Goal: Task Accomplishment & Management: Manage account settings

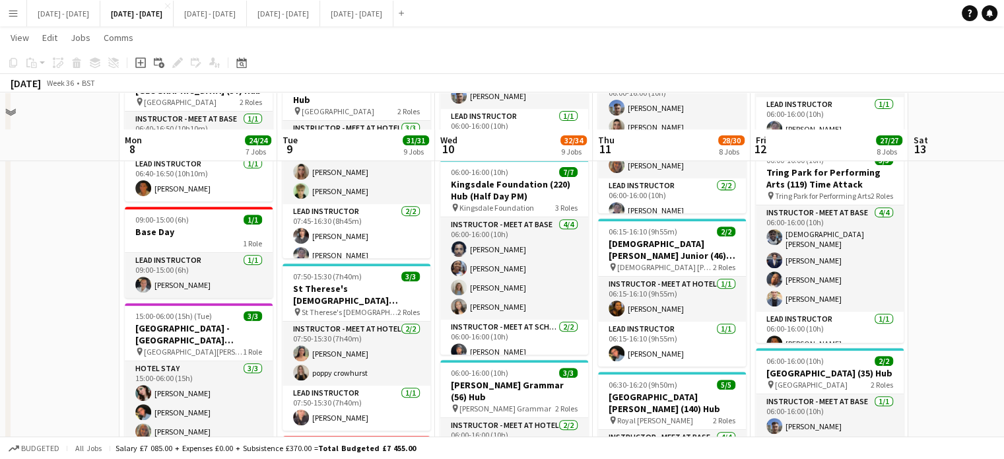
scroll to position [528, 0]
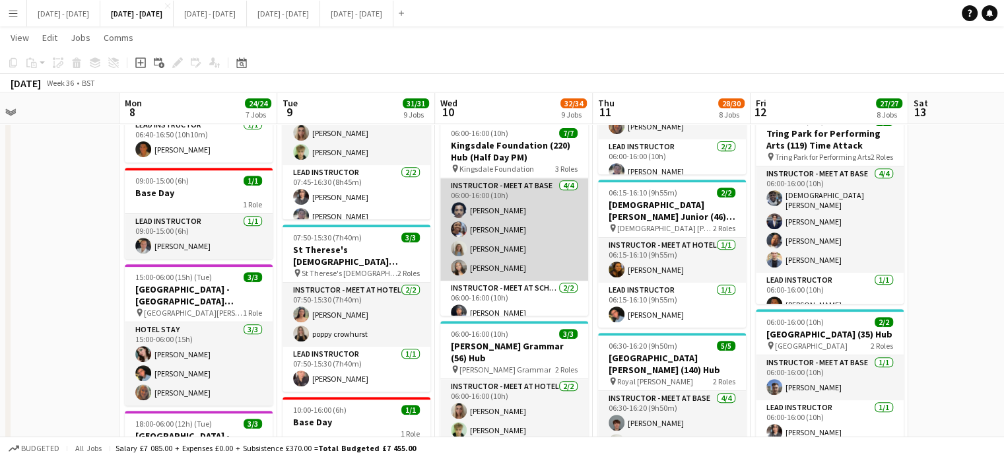
click at [493, 245] on app-card-role "Instructor - Meet at Base [DATE] 06:00-16:00 (10h) [PERSON_NAME] [PERSON_NAME] …" at bounding box center [514, 229] width 148 height 102
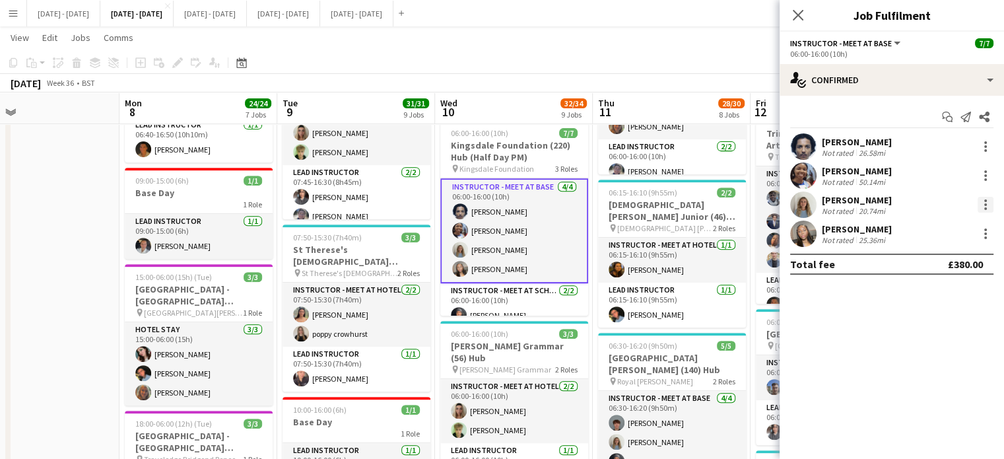
click at [986, 208] on div at bounding box center [985, 208] width 3 height 3
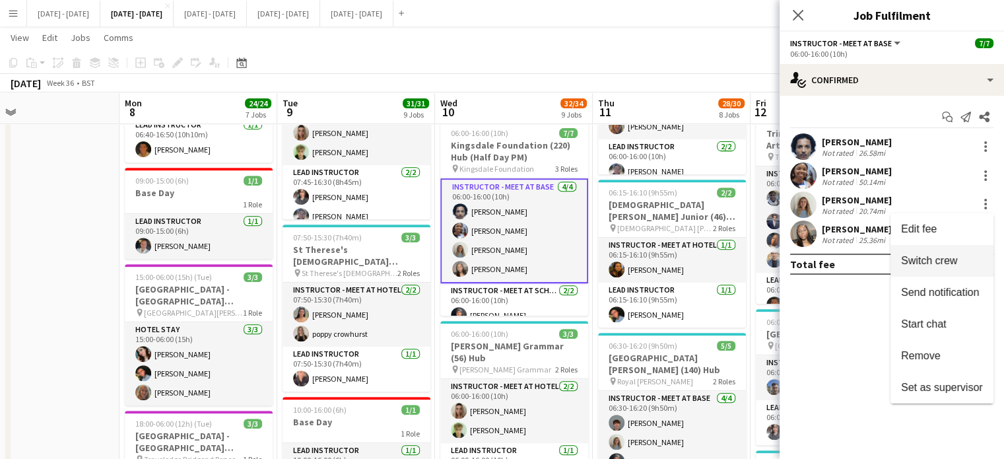
click at [957, 251] on button "Switch crew" at bounding box center [942, 261] width 103 height 32
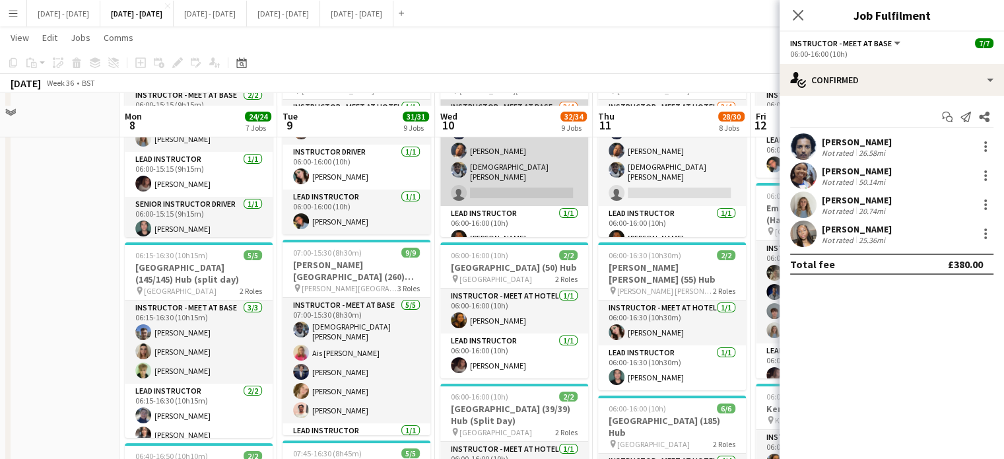
scroll to position [66, 0]
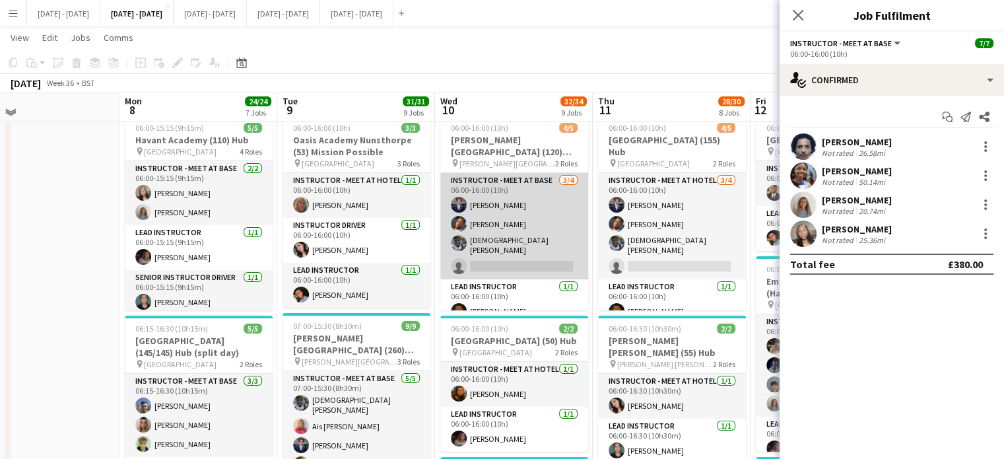
click at [522, 253] on app-card-role "Instructor - Meet at Base [DATE] 06:00-16:00 (10h) [PERSON_NAME] Oguntunde [PER…" at bounding box center [514, 226] width 148 height 106
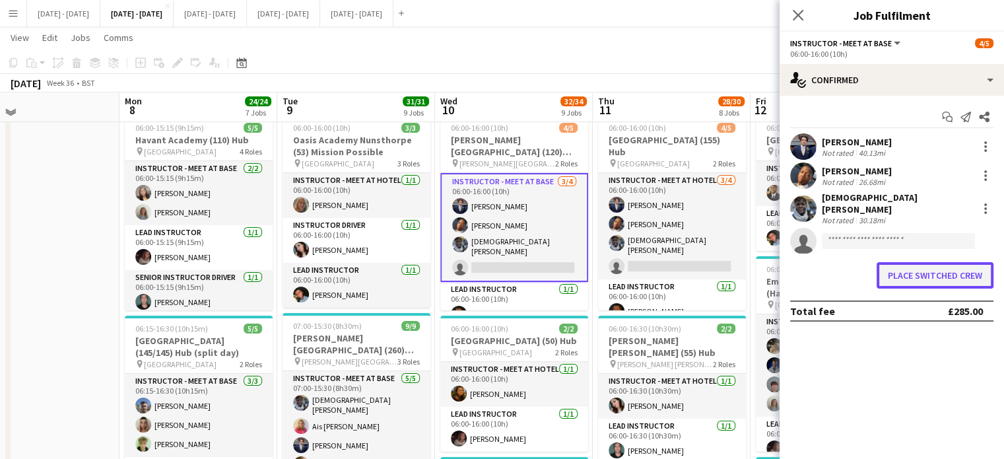
click at [905, 269] on button "Place switched crew" at bounding box center [935, 275] width 117 height 26
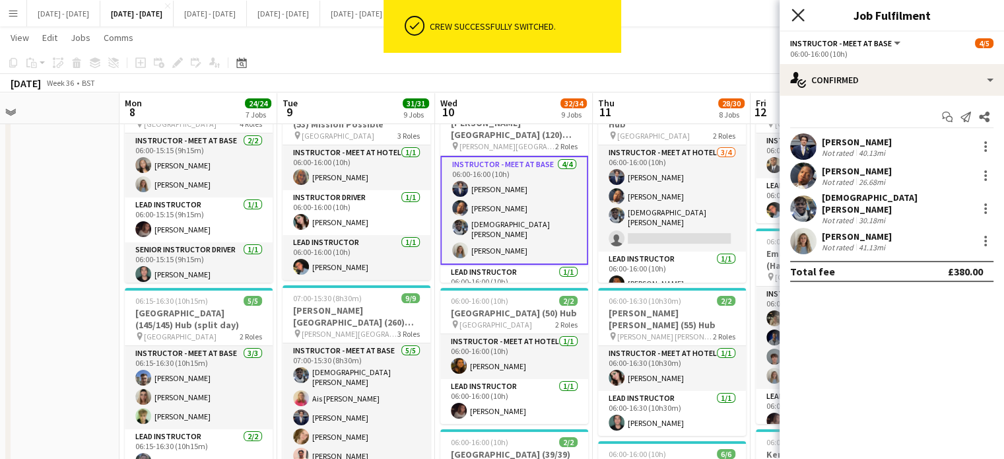
click at [802, 10] on icon "Close pop-in" at bounding box center [797, 15] width 13 height 13
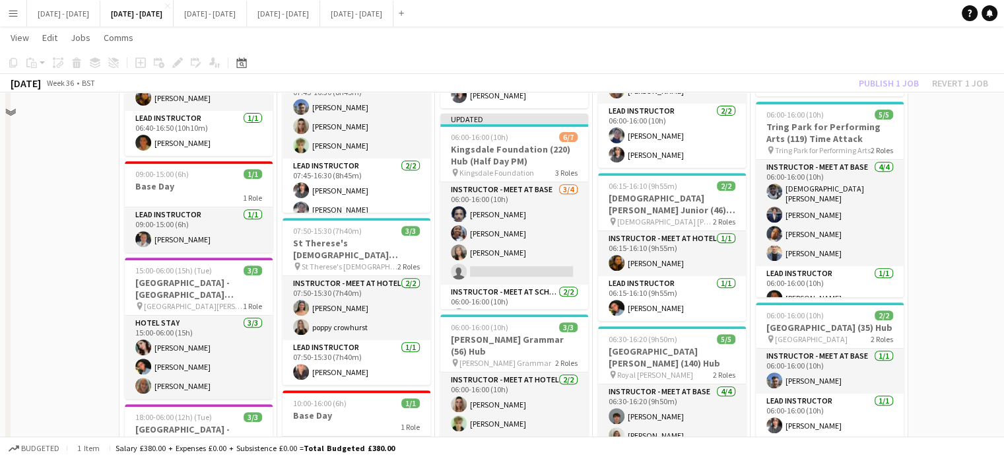
scroll to position [726, 0]
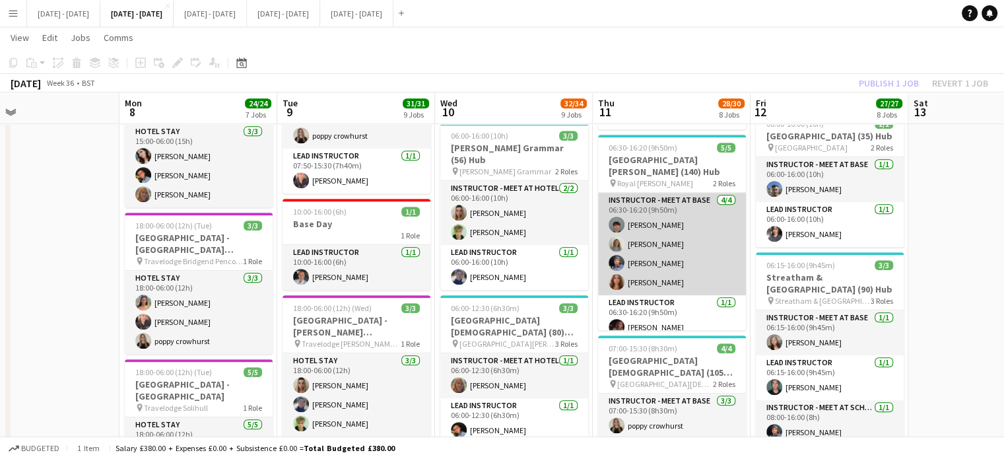
click at [670, 232] on app-card-role "Instructor - Meet at Base [DATE] 06:30-16:20 (9h50m) [PERSON_NAME] [PERSON_NAME…" at bounding box center [672, 244] width 148 height 102
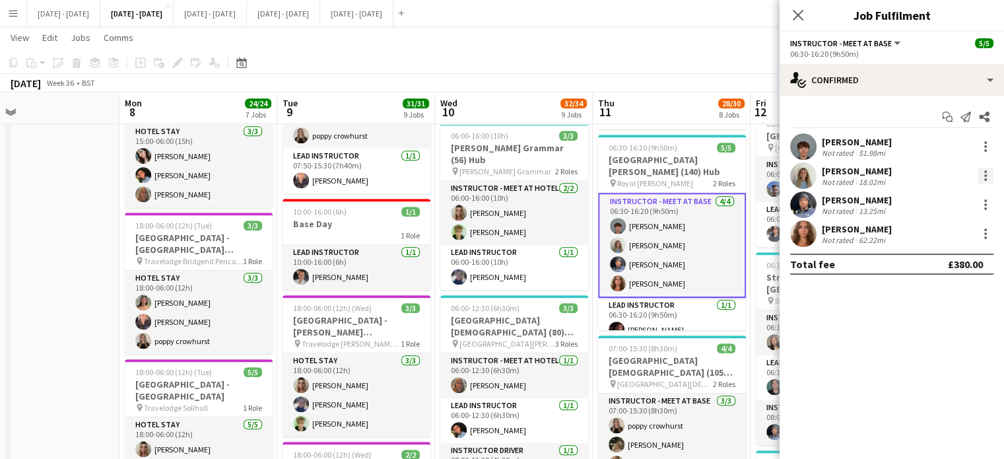
click at [987, 177] on div at bounding box center [986, 176] width 16 height 16
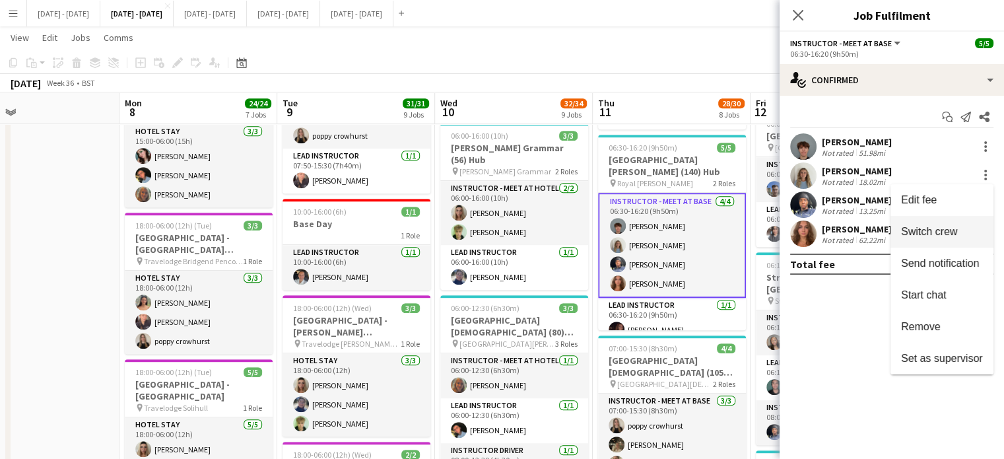
click at [948, 228] on span "Switch crew" at bounding box center [929, 231] width 56 height 11
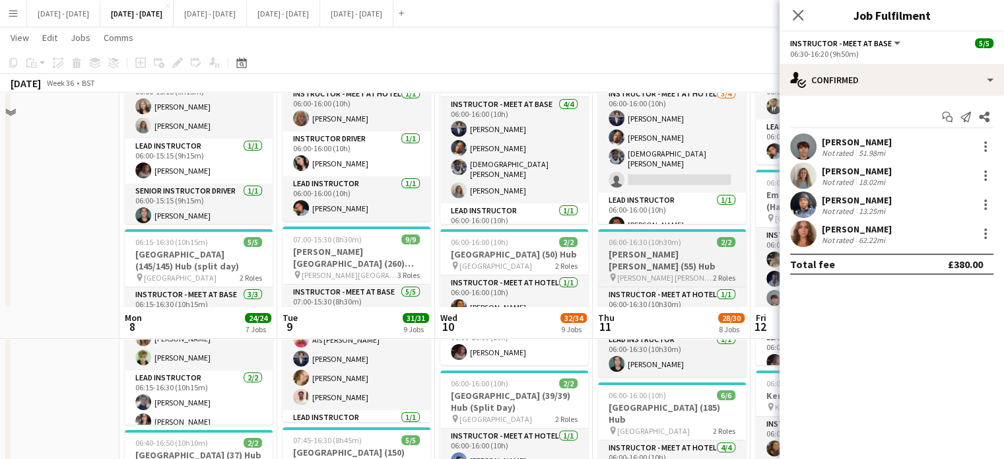
scroll to position [132, 0]
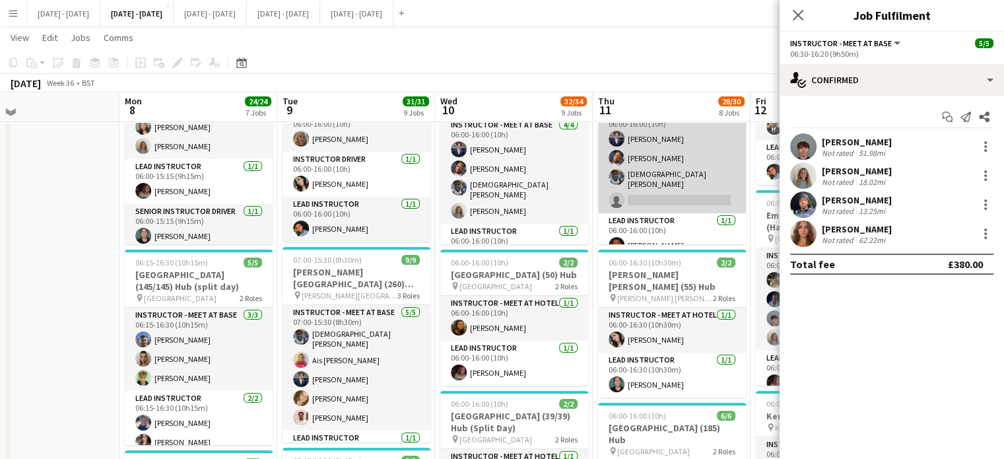
click at [694, 179] on app-card-role "Instructor - Meet at Hotel [DATE] 06:00-16:00 (10h) [PERSON_NAME] Oguntunde [PE…" at bounding box center [672, 160] width 148 height 106
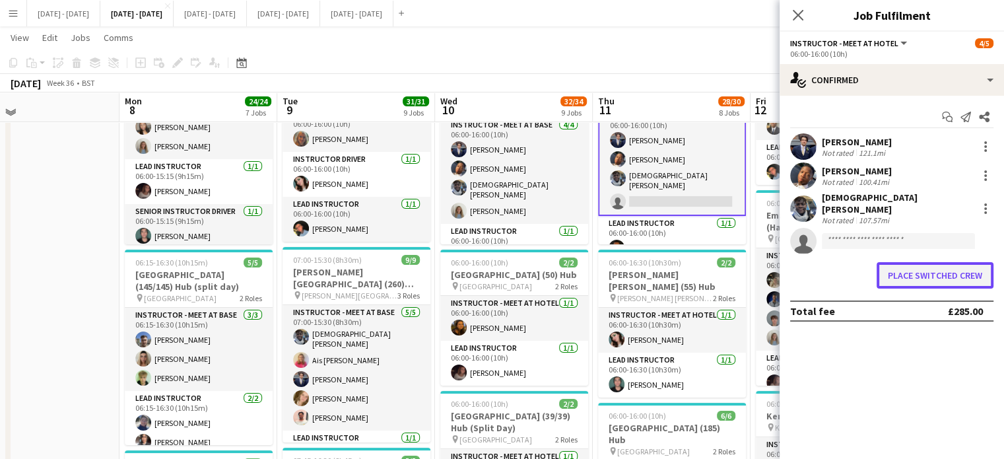
click at [901, 279] on button "Place switched crew" at bounding box center [935, 275] width 117 height 26
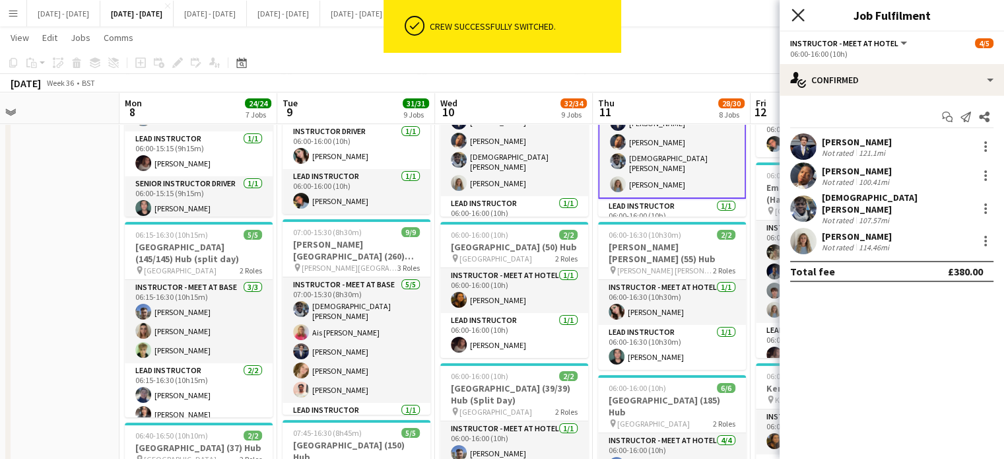
click at [798, 15] on icon at bounding box center [797, 15] width 13 height 13
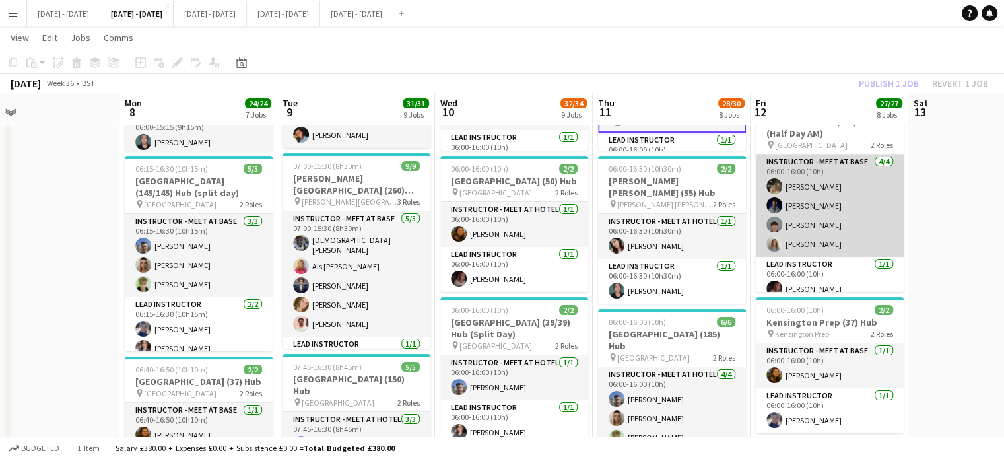
scroll to position [10, 0]
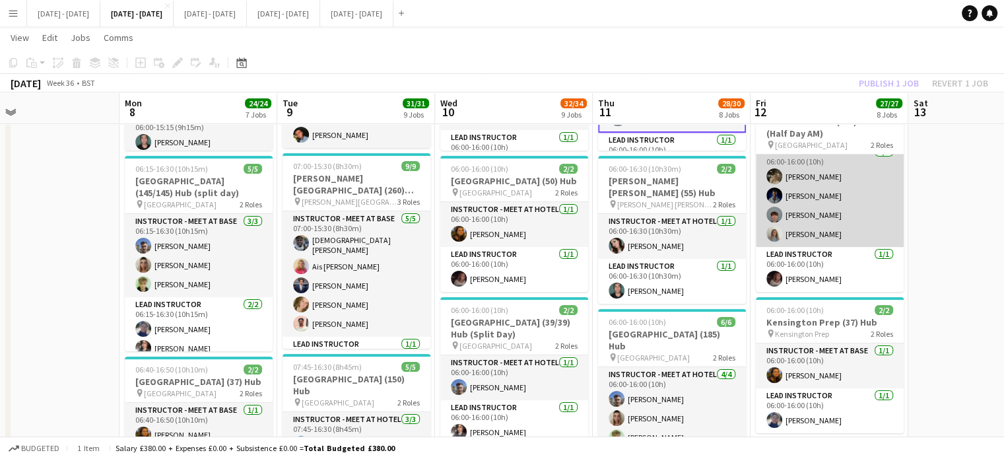
click at [831, 244] on app-card-role "Instructor - Meet at Base [DATE] 06:00-16:00 (10h) [PERSON_NAME] [PERSON_NAME] …" at bounding box center [830, 196] width 148 height 102
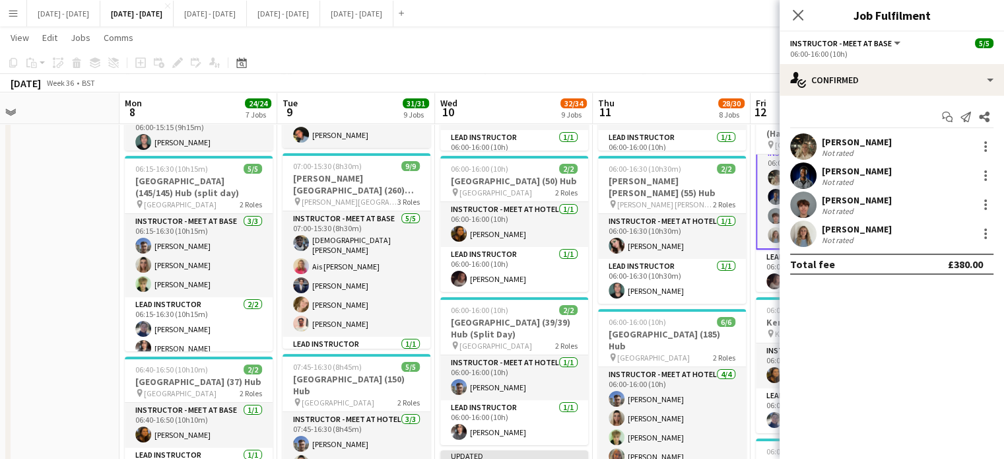
scroll to position [11, 0]
click at [983, 232] on div at bounding box center [986, 234] width 16 height 16
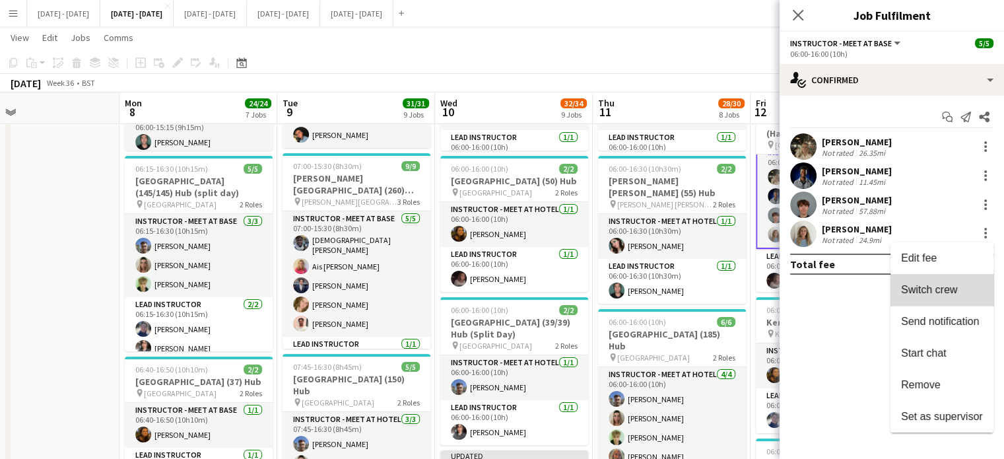
click at [937, 294] on span "Switch crew" at bounding box center [929, 289] width 56 height 11
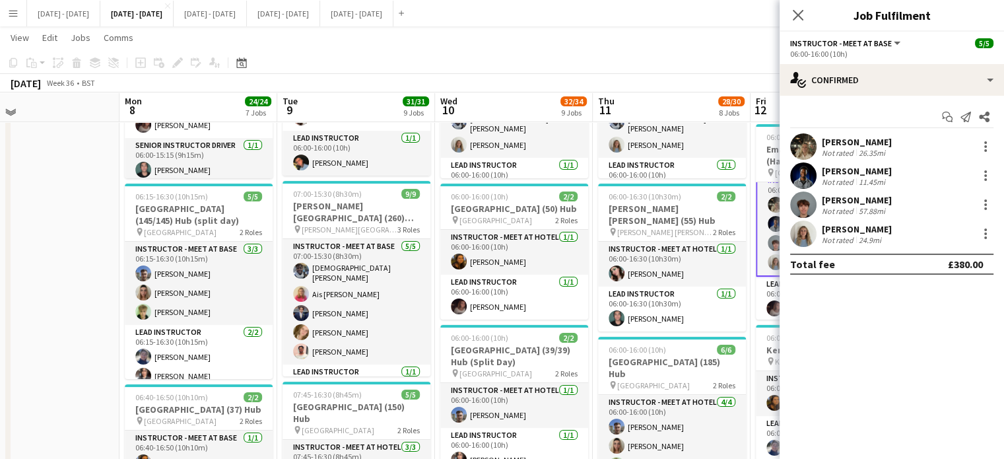
drag, startPoint x: 793, startPoint y: 15, endPoint x: 826, endPoint y: 69, distance: 64.3
click at [795, 13] on icon "Close pop-in" at bounding box center [798, 15] width 11 height 11
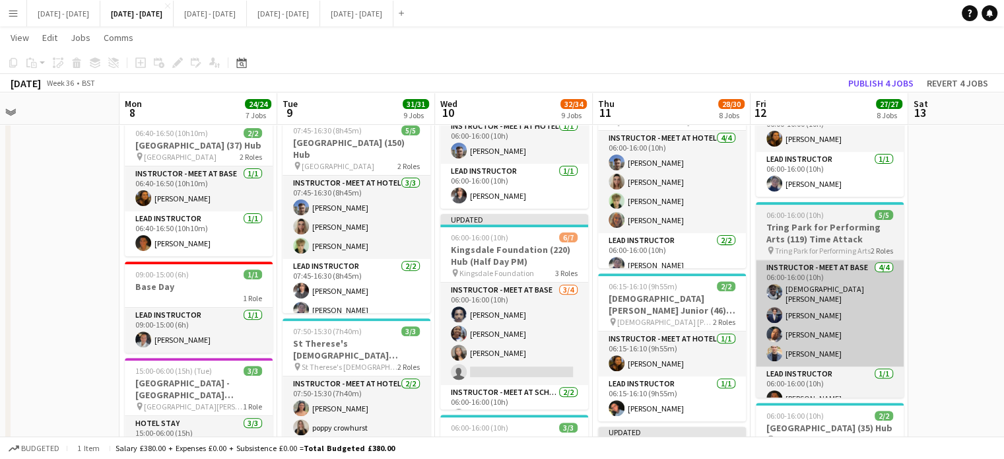
scroll to position [462, 0]
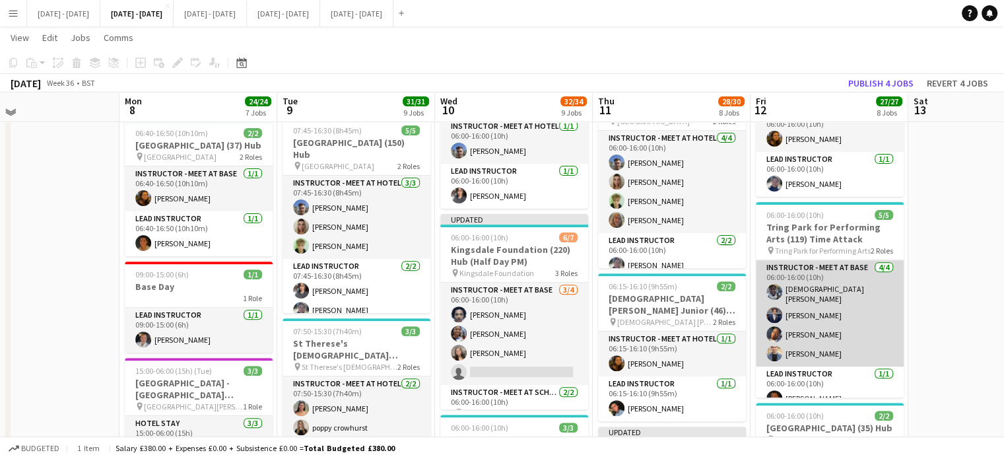
click at [821, 360] on app-card-role "Instructor - Meet at Base [DATE] 06:00-16:00 (10h) [PERSON_NAME] [PERSON_NAME] …" at bounding box center [830, 313] width 148 height 106
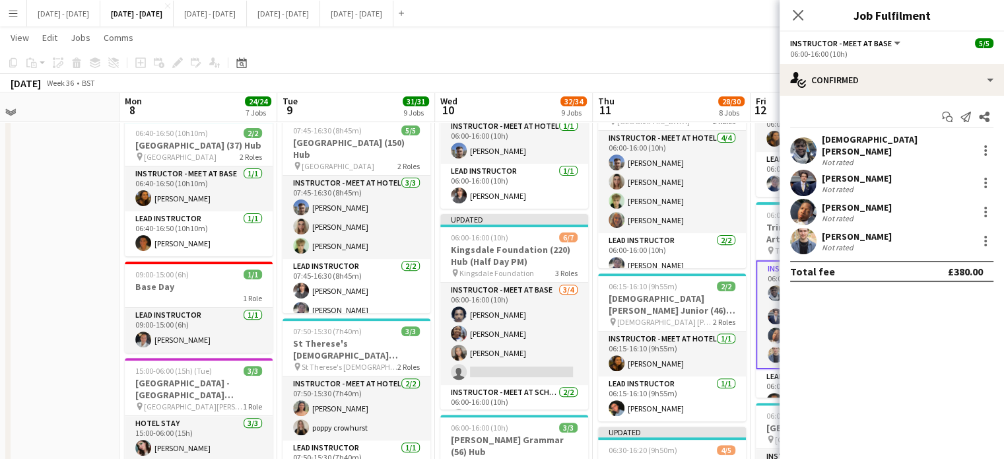
scroll to position [10, 0]
click at [985, 240] on div at bounding box center [985, 241] width 3 height 3
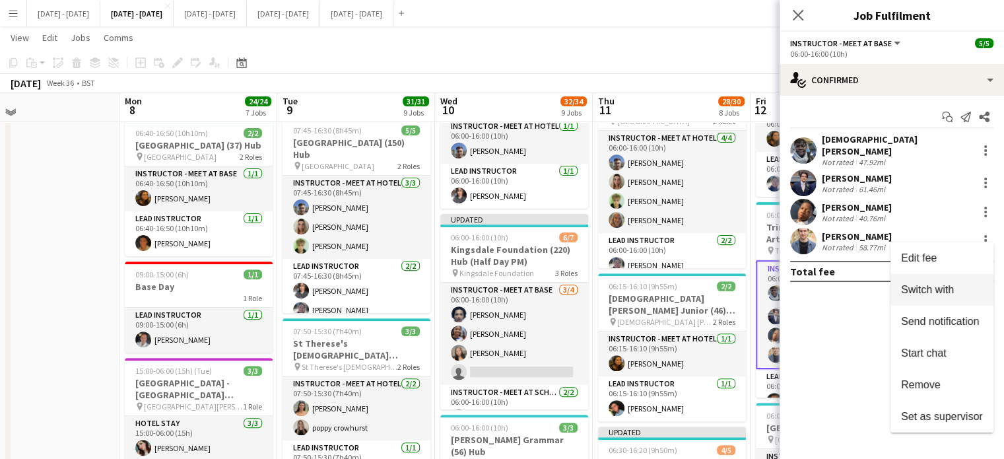
click at [948, 289] on span "Switch with" at bounding box center [927, 289] width 53 height 11
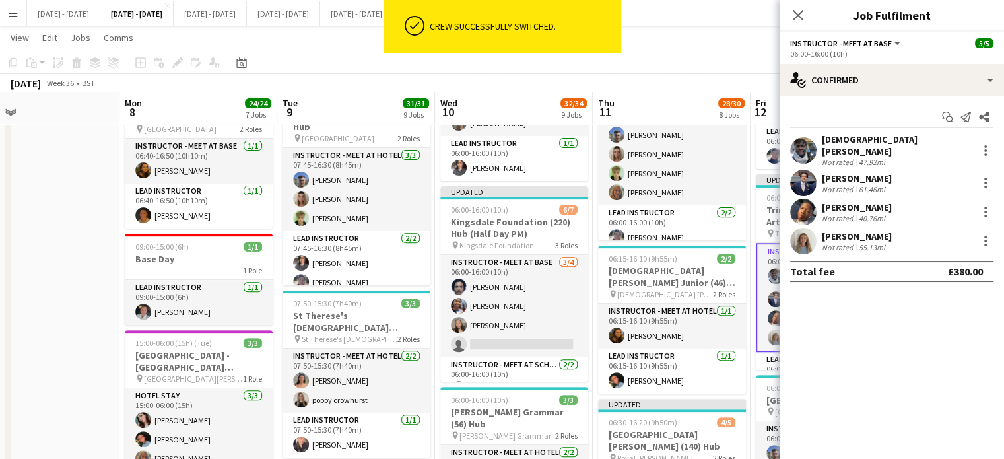
scroll to position [462, 0]
click at [795, 13] on icon "Close pop-in" at bounding box center [797, 15] width 13 height 13
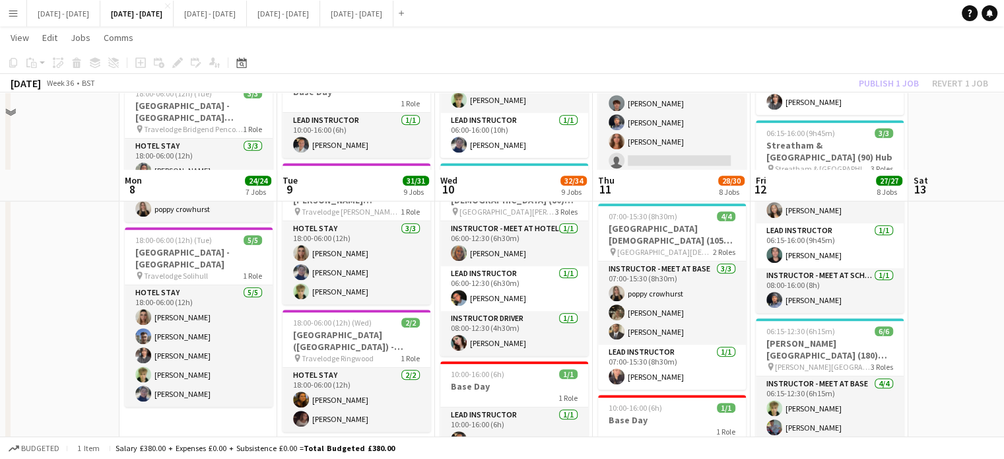
scroll to position [0, 0]
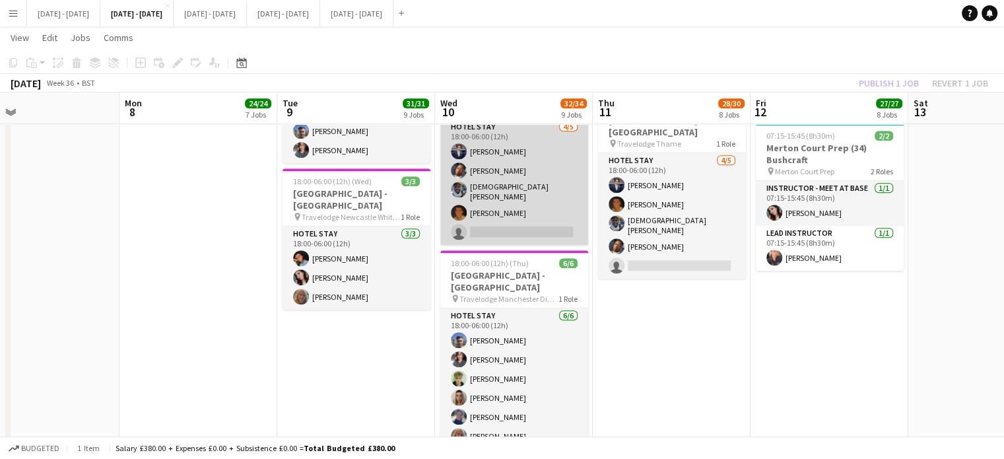
click at [539, 228] on app-card-role "Hotel Stay [DATE] 18:00-06:00 (12h) [PERSON_NAME] Oguntunde [PERSON_NAME] [PERS…" at bounding box center [514, 181] width 148 height 125
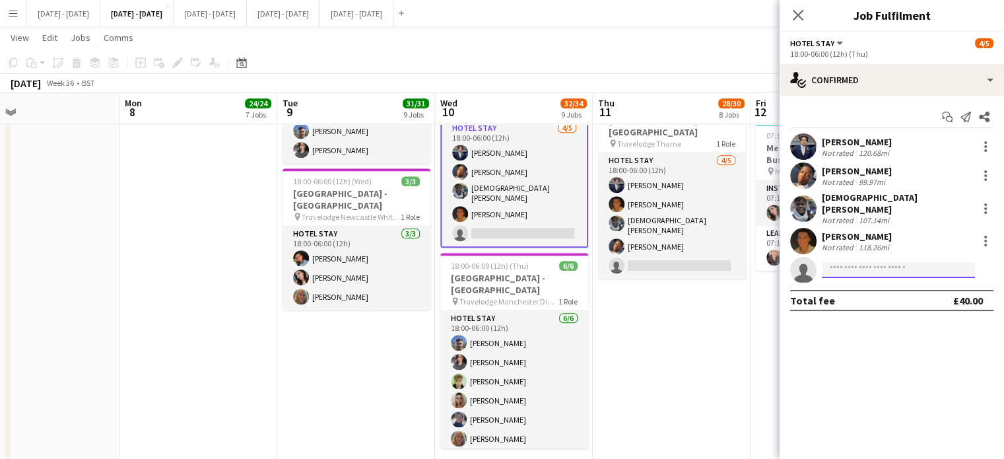
click at [901, 262] on input at bounding box center [898, 270] width 153 height 16
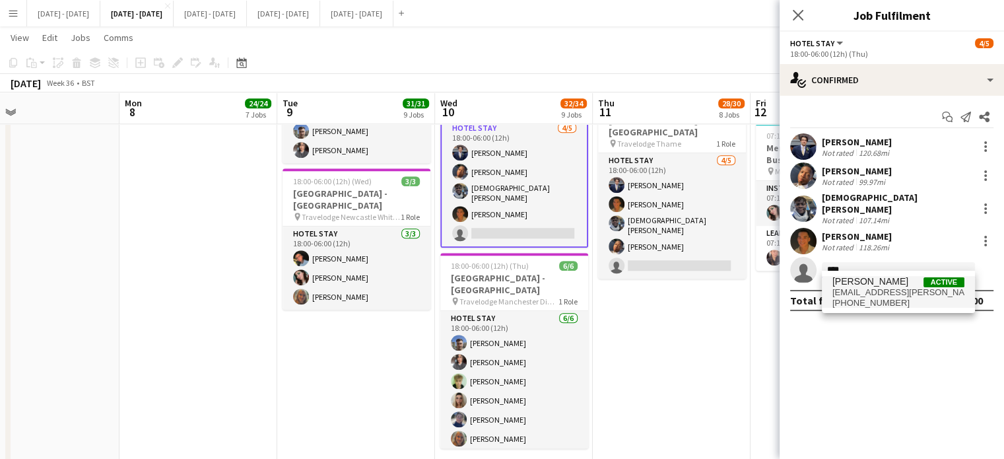
type input "****"
click at [898, 299] on span "[PHONE_NUMBER]" at bounding box center [898, 303] width 132 height 11
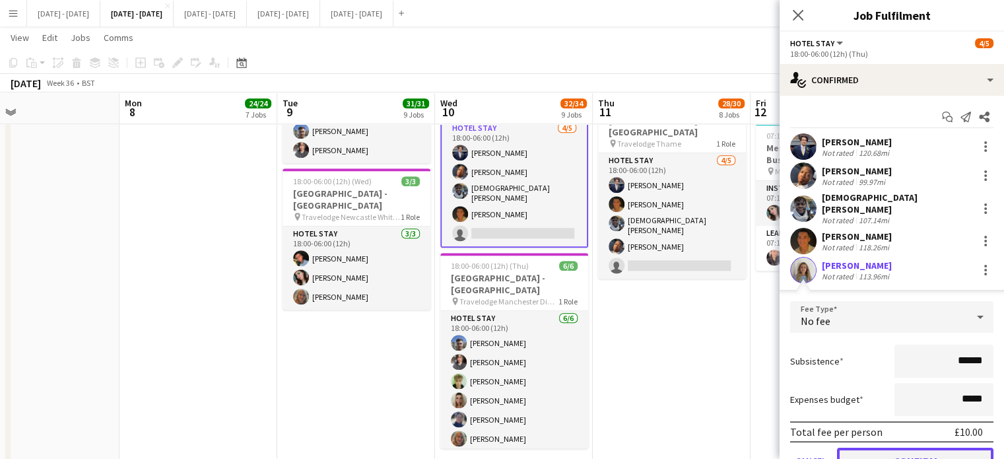
click at [906, 451] on button "Confirm" at bounding box center [915, 461] width 156 height 26
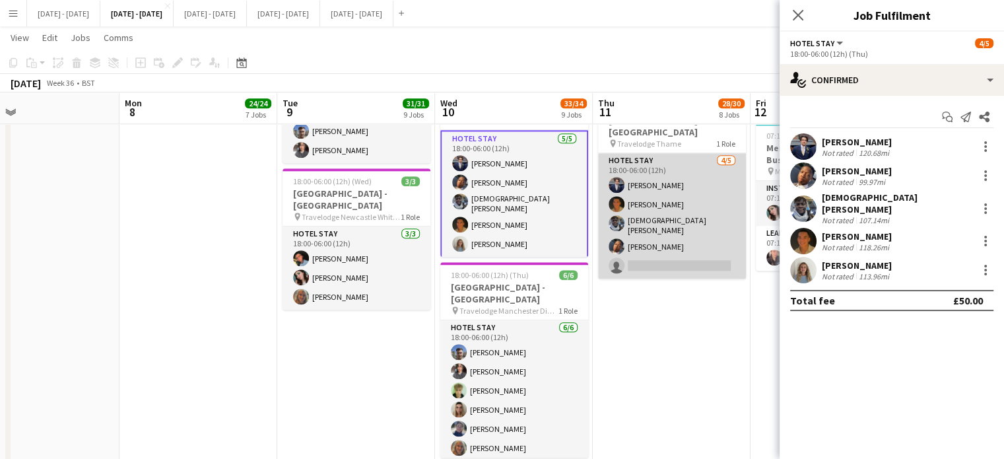
click at [671, 252] on app-card-role "Hotel Stay [DATE] 18:00-06:00 (12h) [PERSON_NAME] [PERSON_NAME] [PERSON_NAME] s…" at bounding box center [672, 215] width 148 height 125
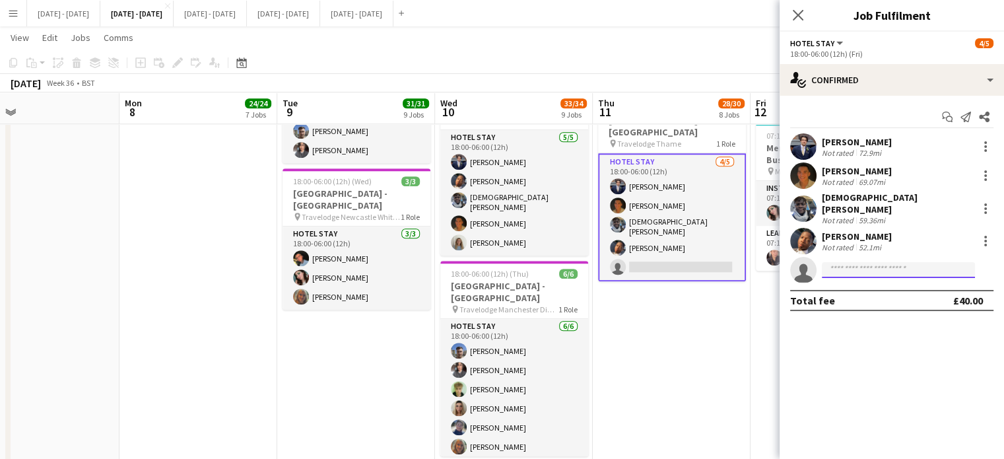
click at [904, 262] on input at bounding box center [898, 270] width 153 height 16
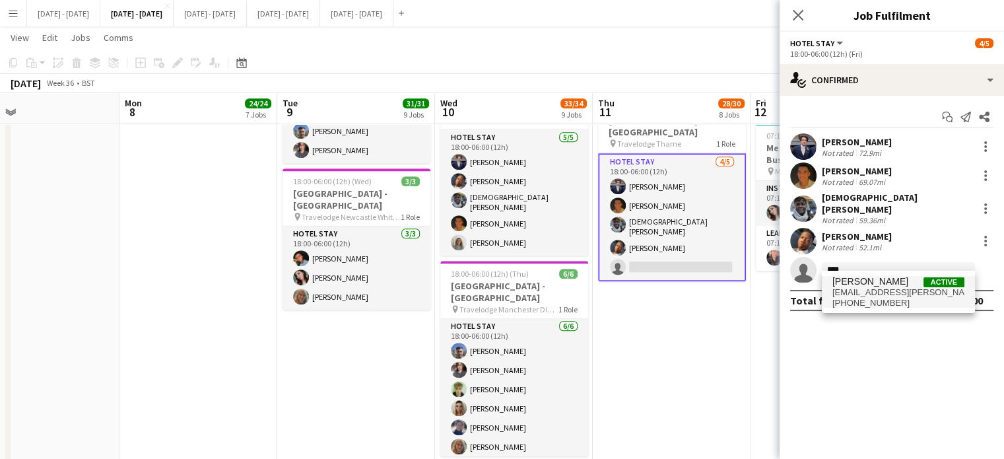
type input "****"
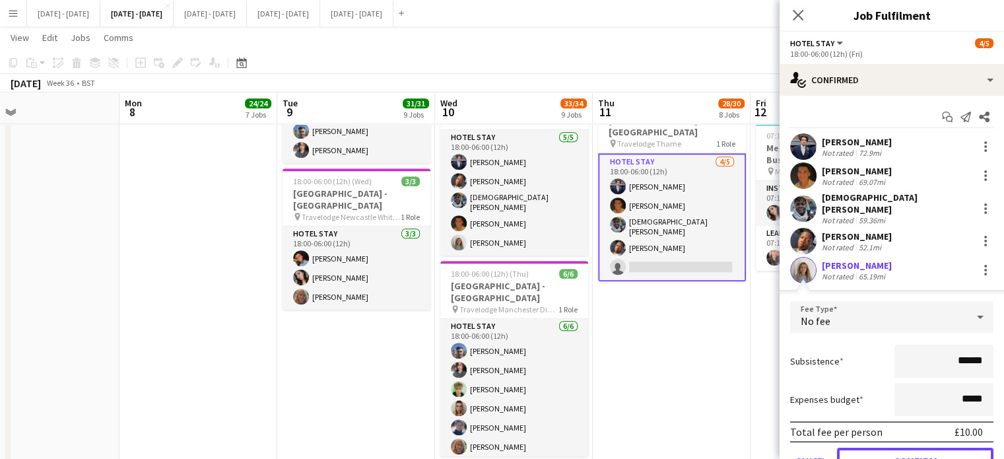
drag, startPoint x: 888, startPoint y: 446, endPoint x: 869, endPoint y: 352, distance: 96.3
click at [888, 448] on button "Confirm" at bounding box center [915, 461] width 156 height 26
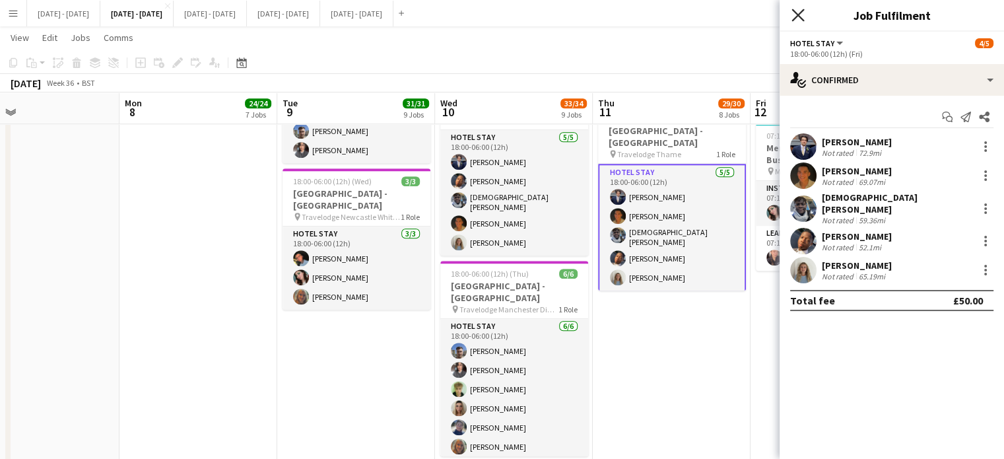
click at [793, 13] on icon "Close pop-in" at bounding box center [797, 15] width 13 height 13
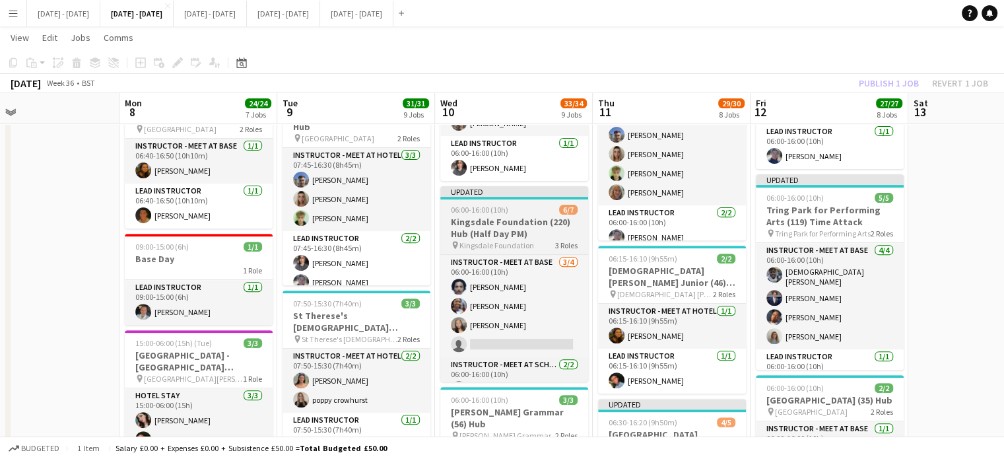
click at [494, 218] on h3 "Kingsdale Foundation (220) Hub (Half Day PM)" at bounding box center [514, 228] width 148 height 24
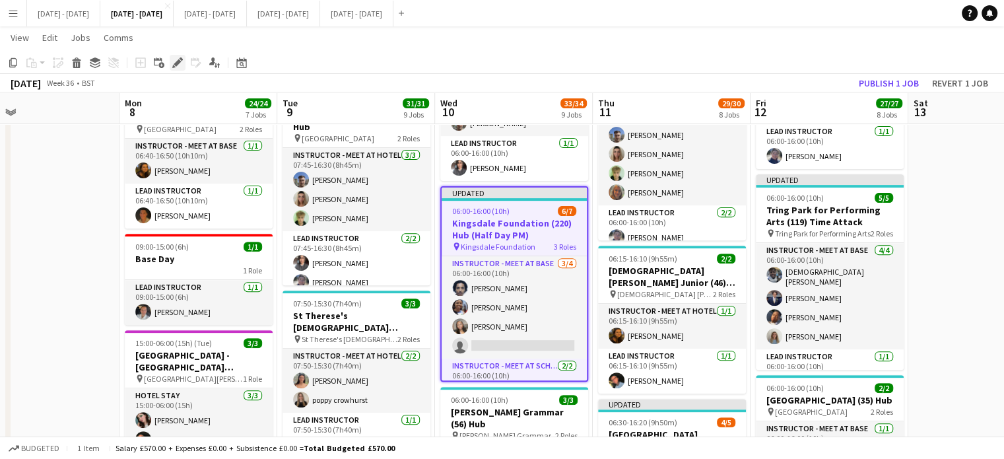
click at [177, 63] on icon at bounding box center [177, 62] width 7 height 7
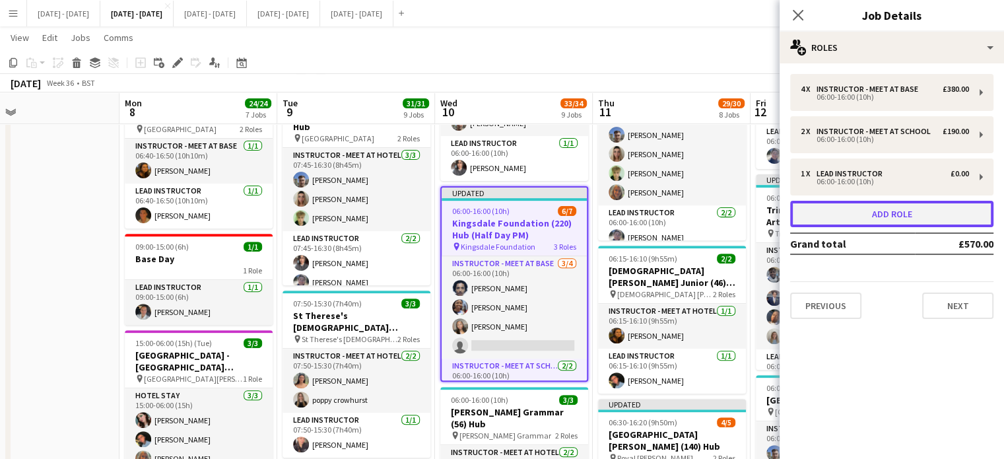
click at [854, 223] on button "Add role" at bounding box center [891, 214] width 203 height 26
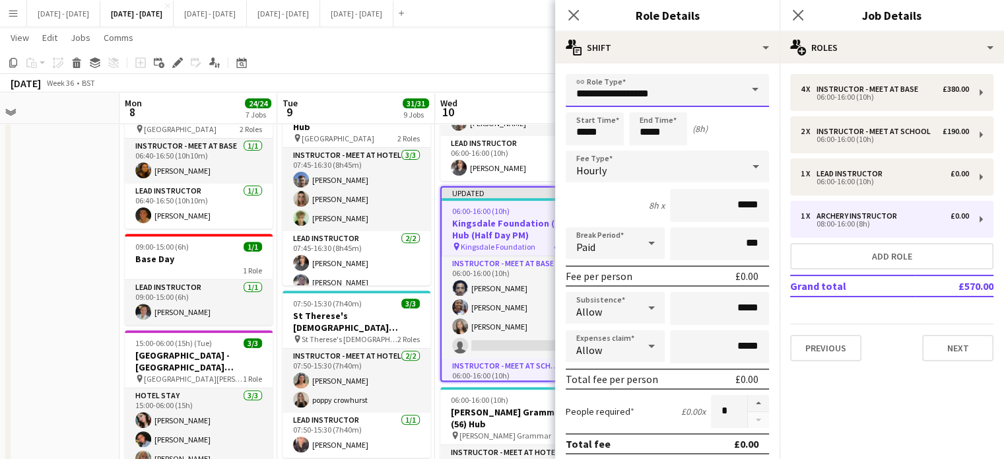
click at [731, 89] on input "**********" at bounding box center [667, 90] width 203 height 33
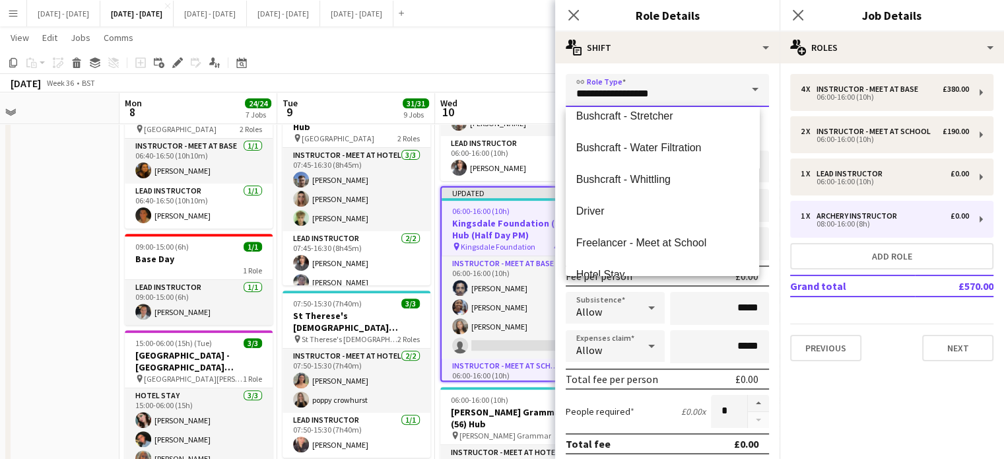
scroll to position [264, 0]
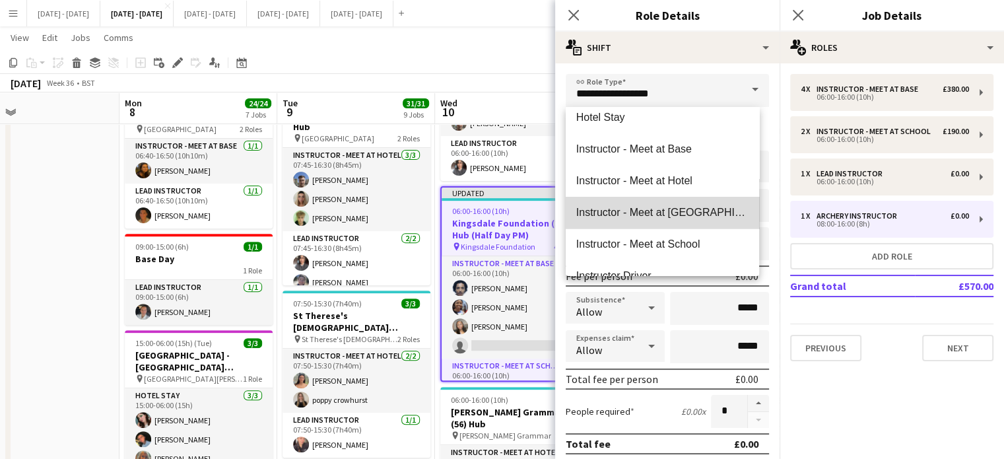
click at [688, 213] on span "Instructor - Meet at [GEOGRAPHIC_DATA]" at bounding box center [662, 212] width 172 height 13
type input "**********"
type input "******"
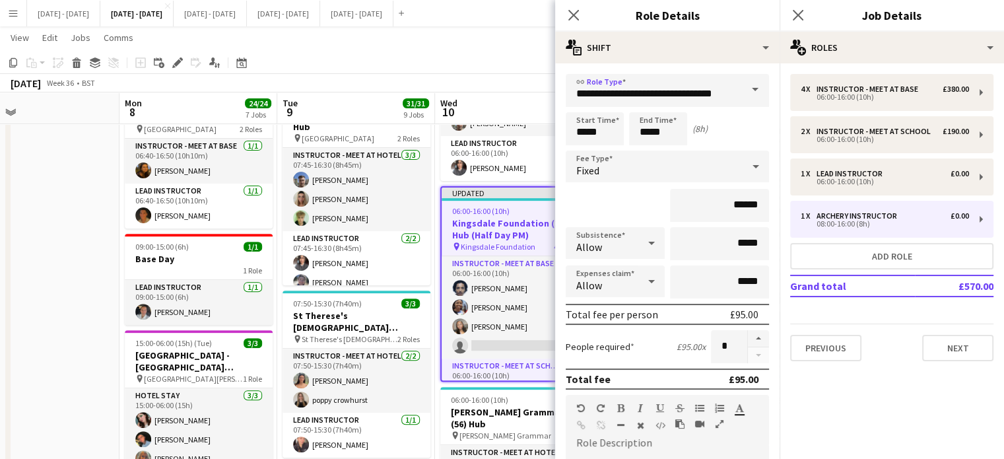
click at [660, 163] on div "Fixed" at bounding box center [654, 167] width 177 height 32
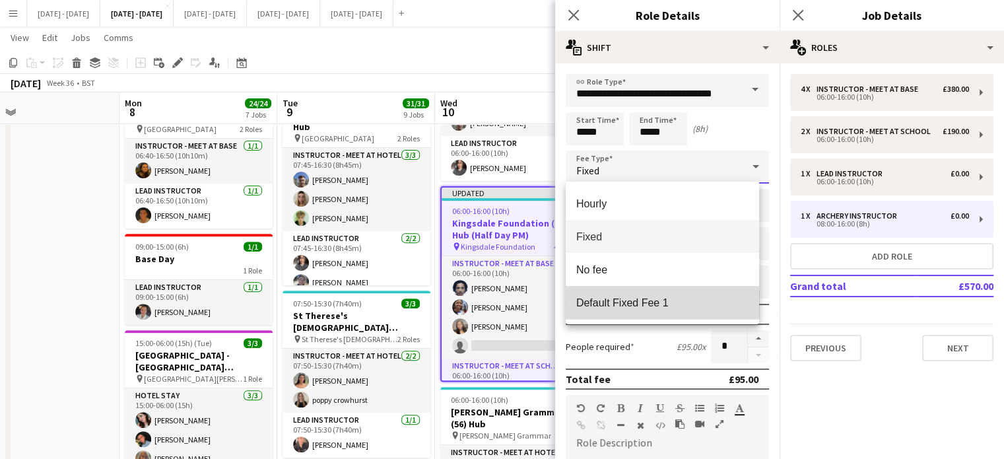
click at [632, 306] on span "Default Fixed Fee 1" at bounding box center [662, 302] width 172 height 13
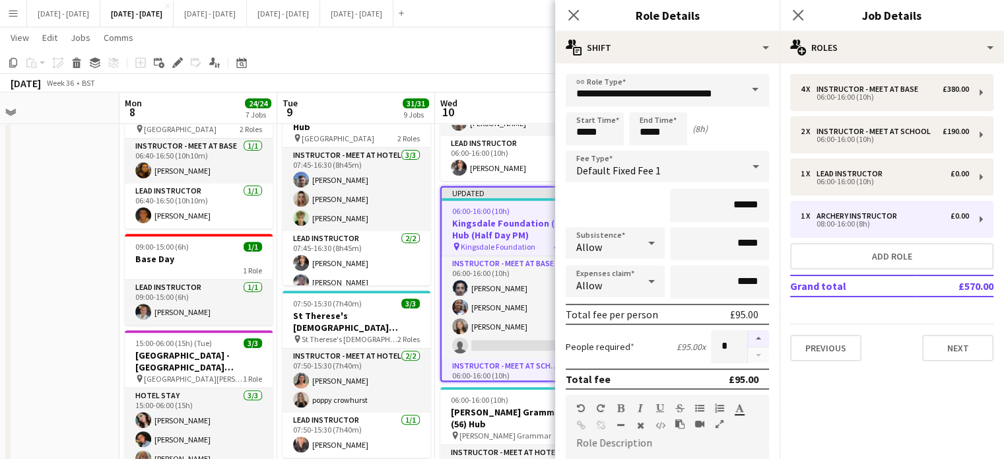
click at [750, 335] on button "button" at bounding box center [758, 338] width 21 height 17
type input "*"
click at [573, 13] on icon "Close pop-in" at bounding box center [573, 15] width 13 height 13
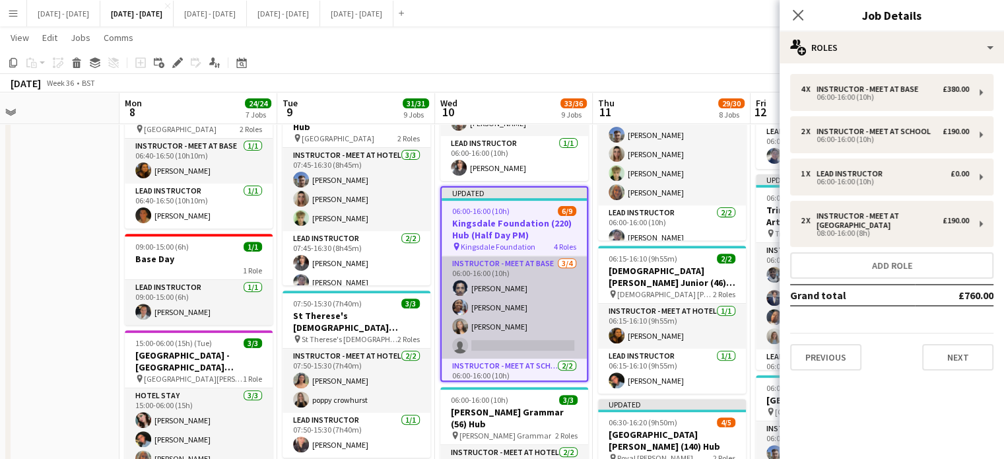
click at [490, 297] on app-card-role "Instructor - Meet at Base [DATE] 06:00-16:00 (10h) [PERSON_NAME] [PERSON_NAME] …" at bounding box center [514, 307] width 145 height 102
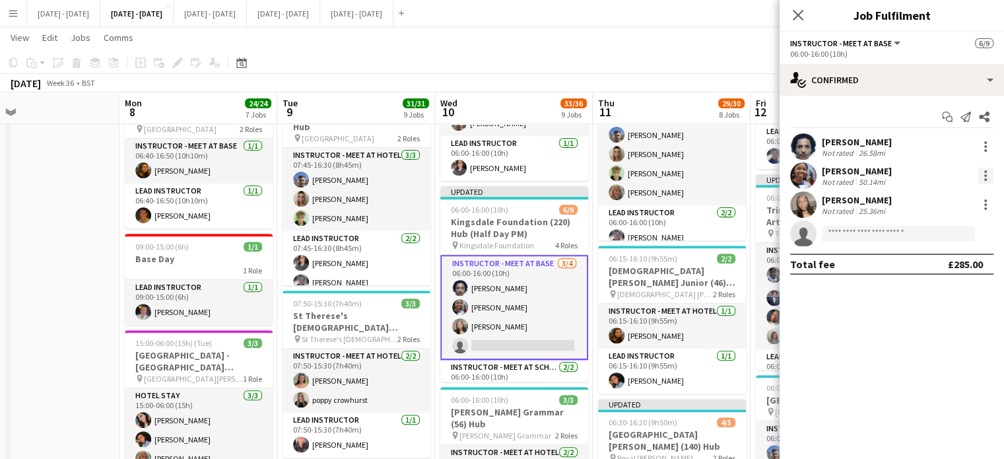
click at [985, 176] on div at bounding box center [985, 175] width 3 height 3
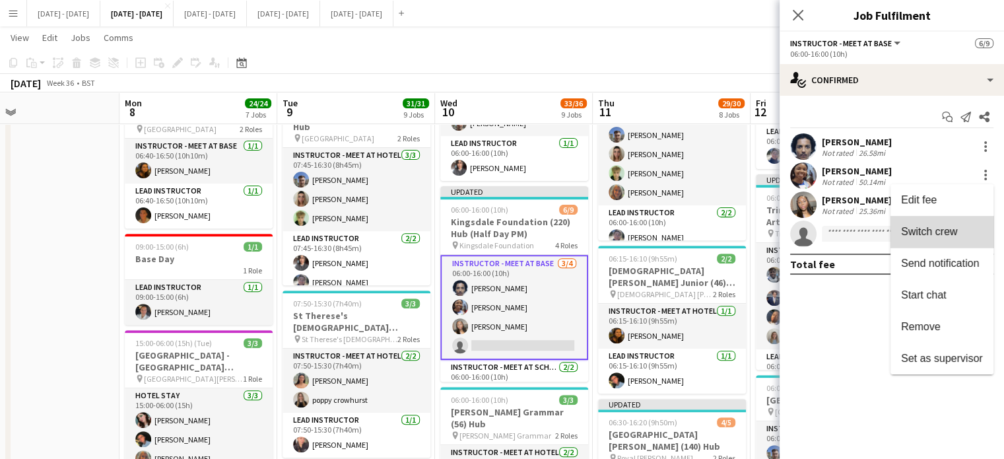
click at [945, 235] on span "Switch crew" at bounding box center [929, 231] width 56 height 11
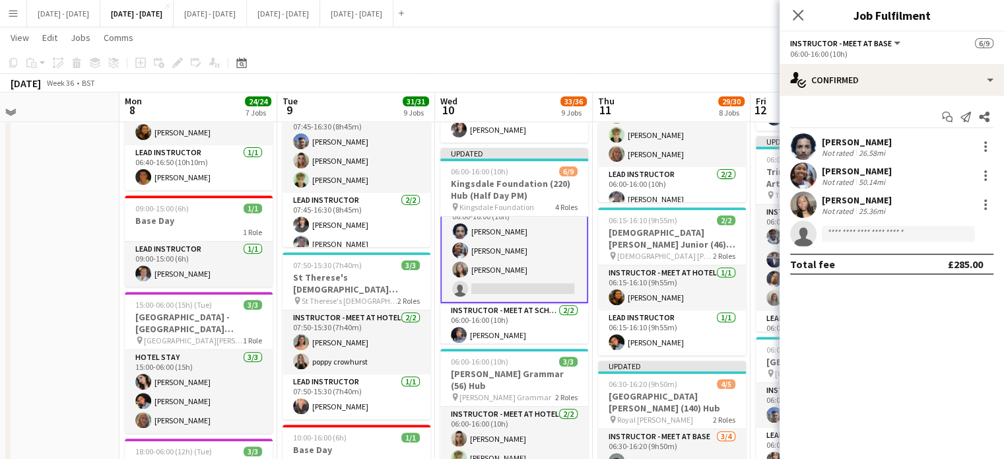
scroll to position [151, 0]
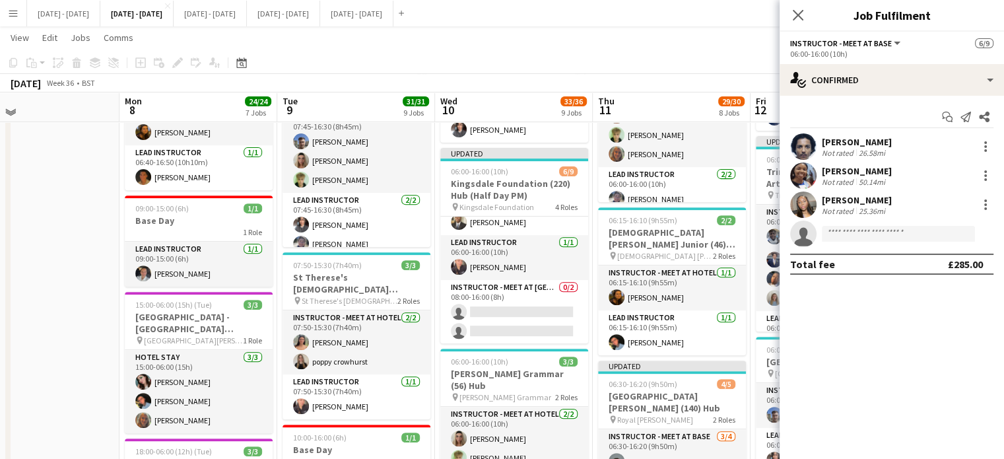
drag, startPoint x: 515, startPoint y: 308, endPoint x: 838, endPoint y: 229, distance: 332.9
click at [516, 308] on app-card-role "Instructor - Meet at Pick Up Point 0/2 08:00-16:00 (8h) single-neutral-actions …" at bounding box center [514, 312] width 148 height 64
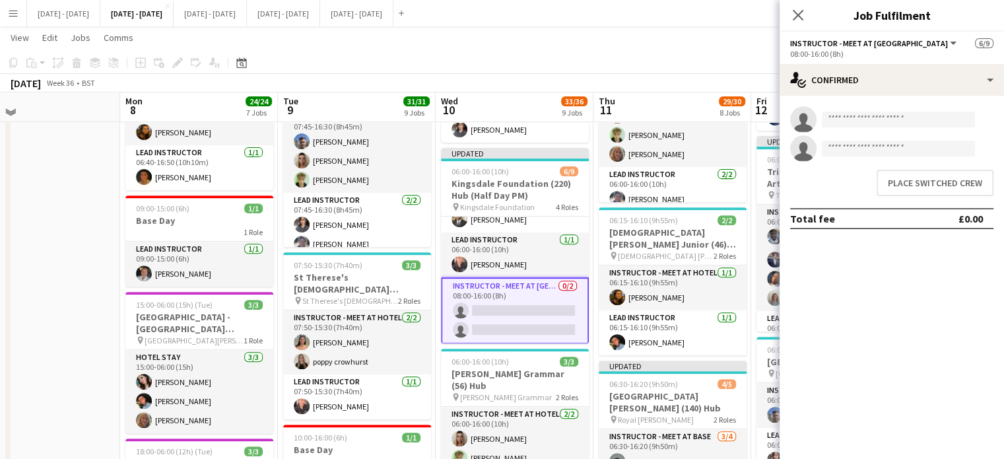
scroll to position [148, 0]
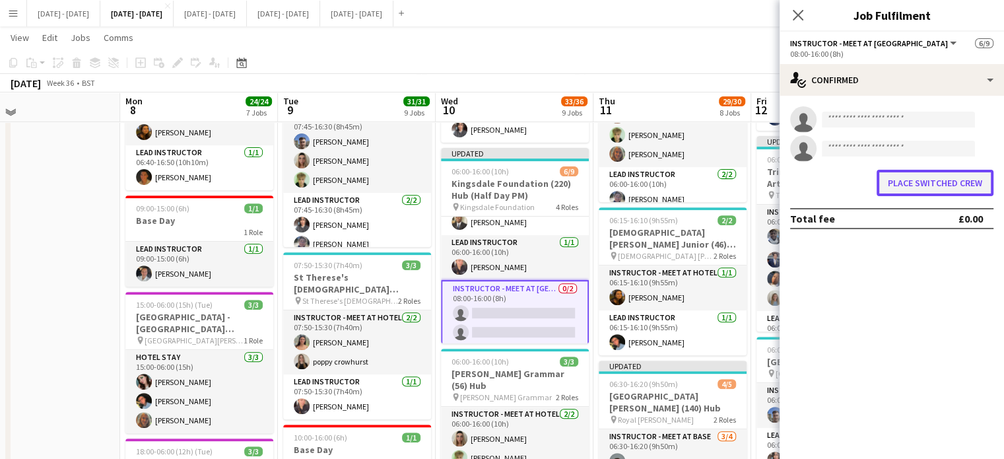
click at [922, 174] on button "Place switched crew" at bounding box center [935, 183] width 117 height 26
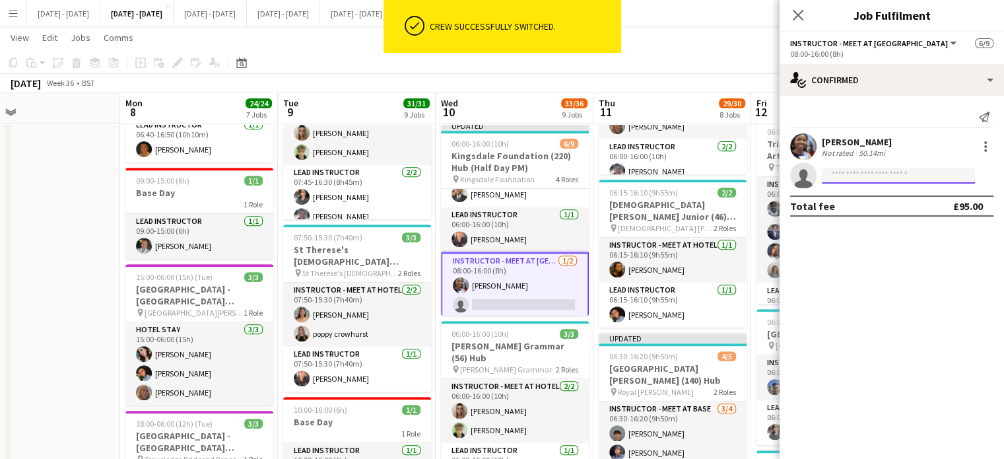
click at [857, 174] on input at bounding box center [898, 176] width 153 height 16
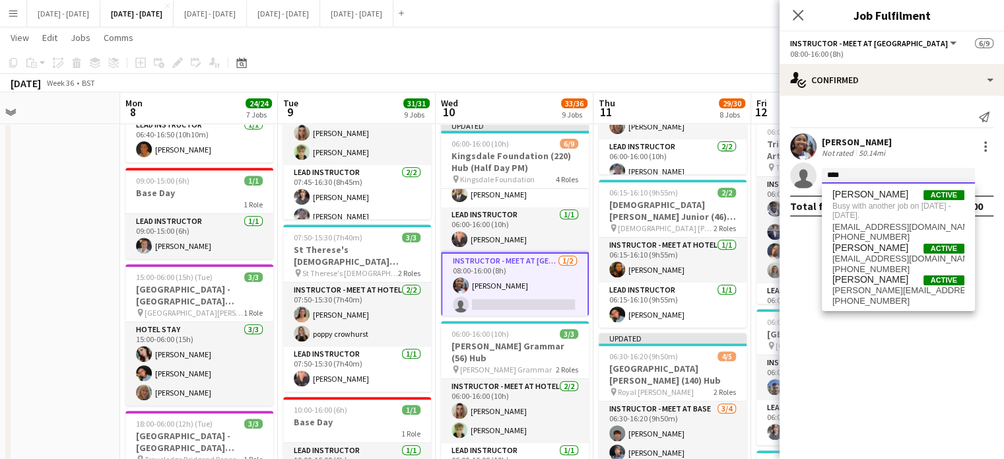
type input "****"
click at [867, 253] on span "[EMAIL_ADDRESS][DOMAIN_NAME]" at bounding box center [898, 258] width 132 height 11
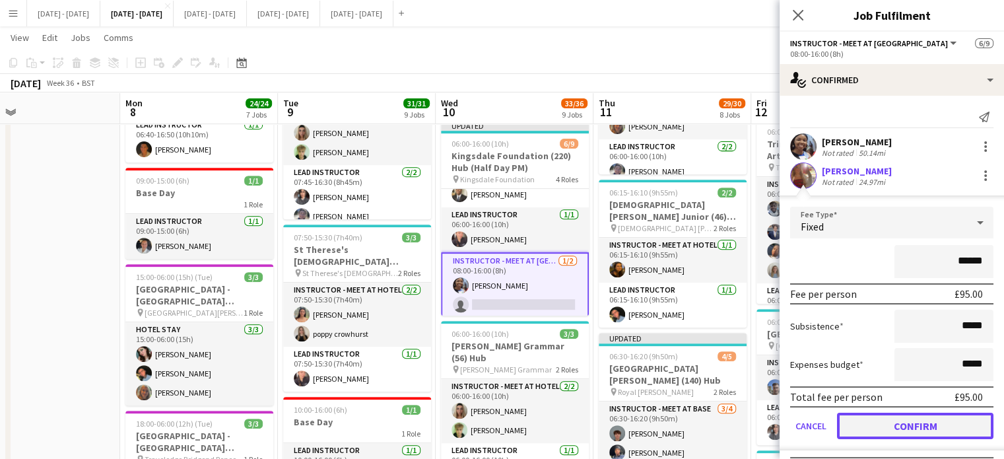
click at [901, 426] on button "Confirm" at bounding box center [915, 426] width 156 height 26
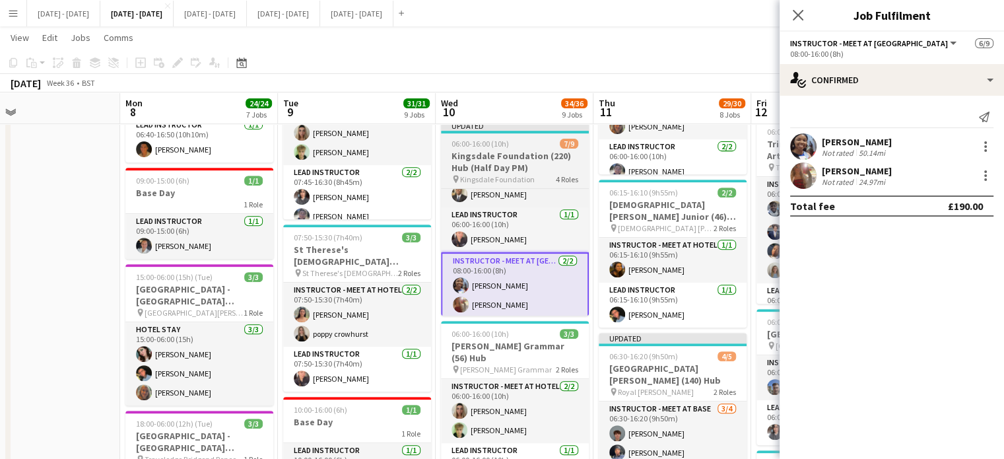
click at [528, 156] on h3 "Kingsdale Foundation (220) Hub (Half Day PM)" at bounding box center [515, 162] width 148 height 24
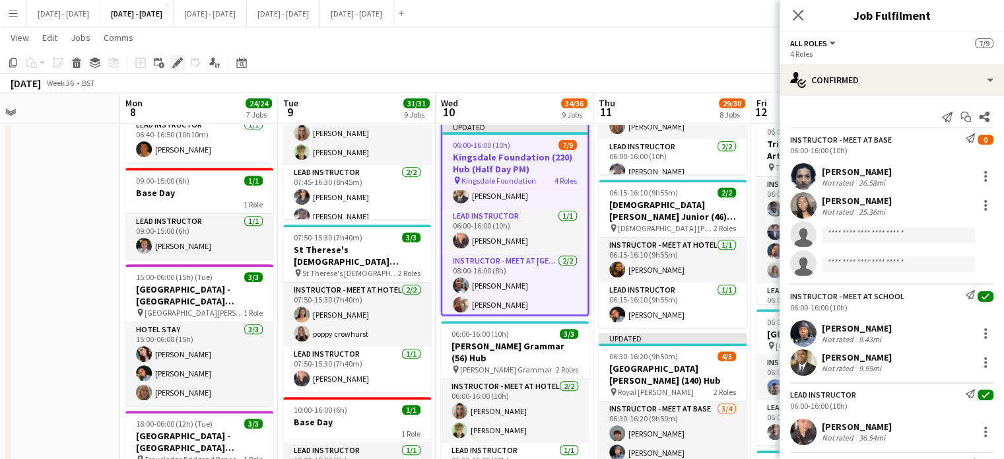
click at [176, 63] on icon at bounding box center [177, 62] width 7 height 7
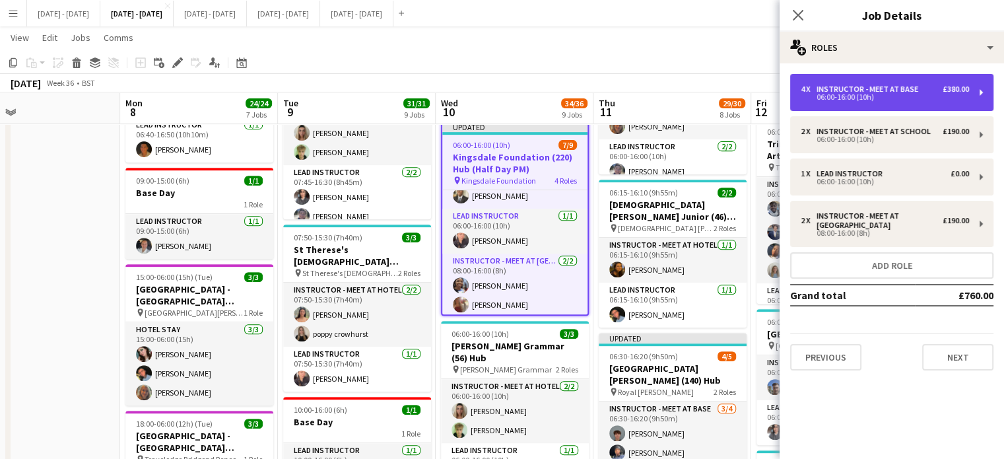
click at [879, 94] on div "06:00-16:00 (10h)" at bounding box center [885, 97] width 168 height 7
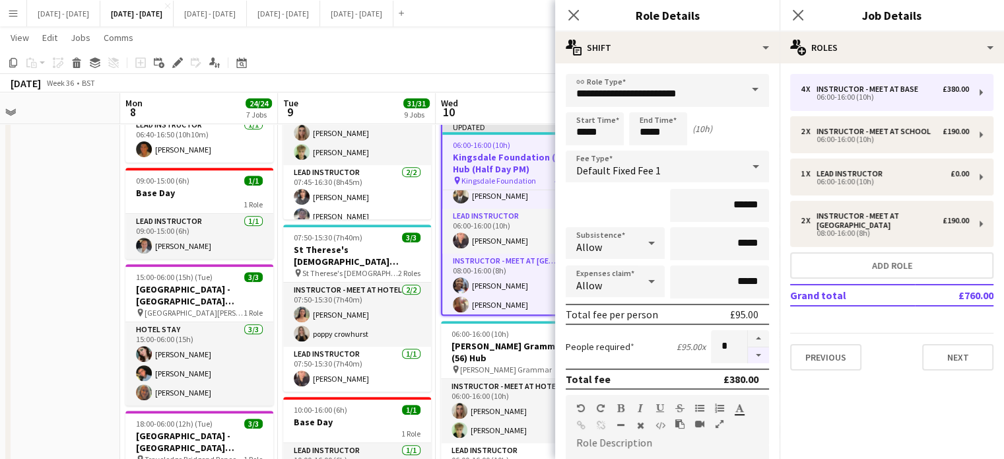
click at [748, 354] on button "button" at bounding box center [758, 355] width 21 height 17
type input "*"
click at [568, 10] on icon at bounding box center [573, 15] width 13 height 13
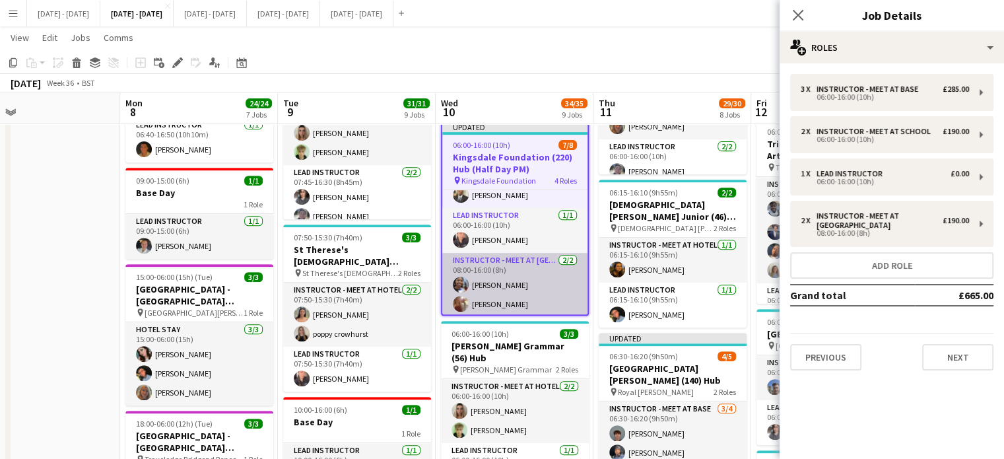
scroll to position [0, 0]
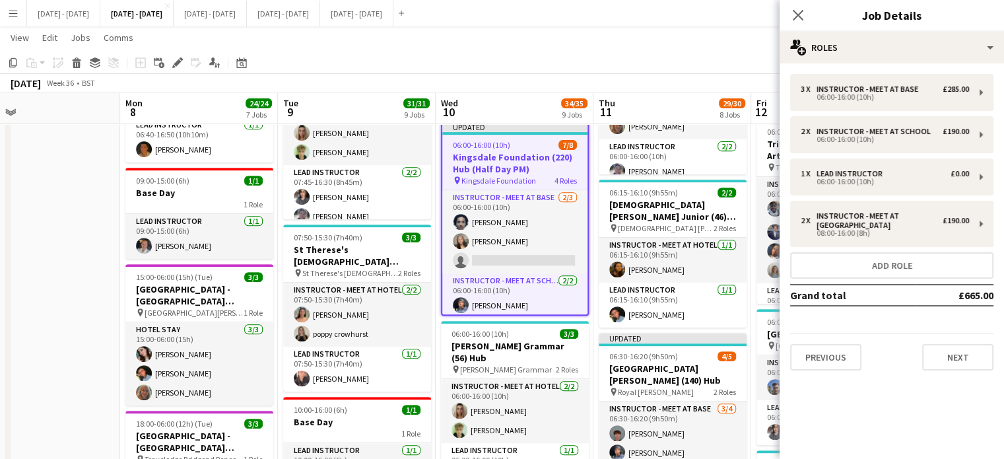
click at [573, 129] on div "Updated" at bounding box center [514, 126] width 145 height 11
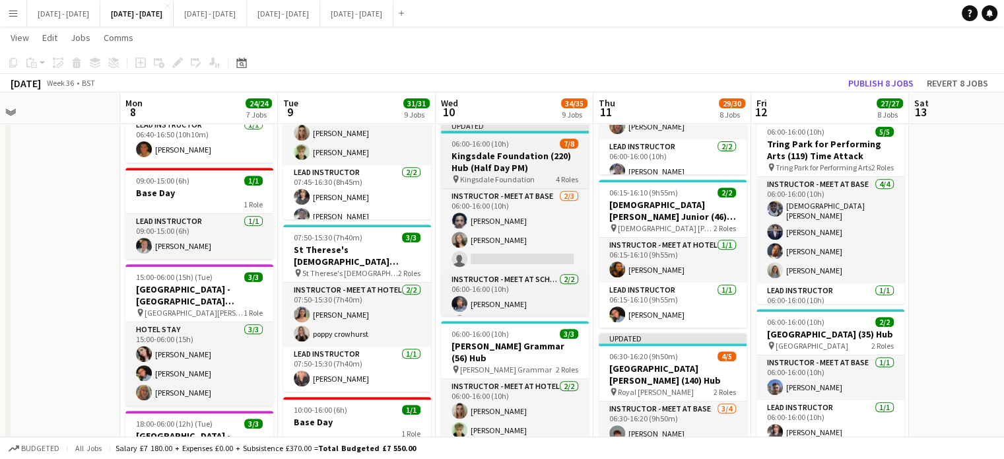
click at [514, 149] on app-job-card "Updated 06:00-16:00 (10h) 7/8 Kingsdale Foundation (220) Hub (Half Day PM) pin …" at bounding box center [515, 217] width 148 height 195
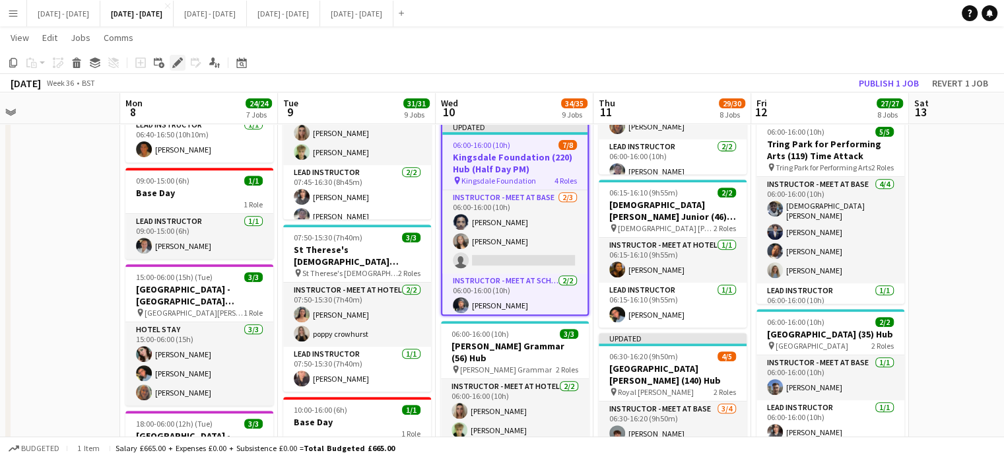
click at [180, 64] on icon "Edit" at bounding box center [177, 62] width 11 height 11
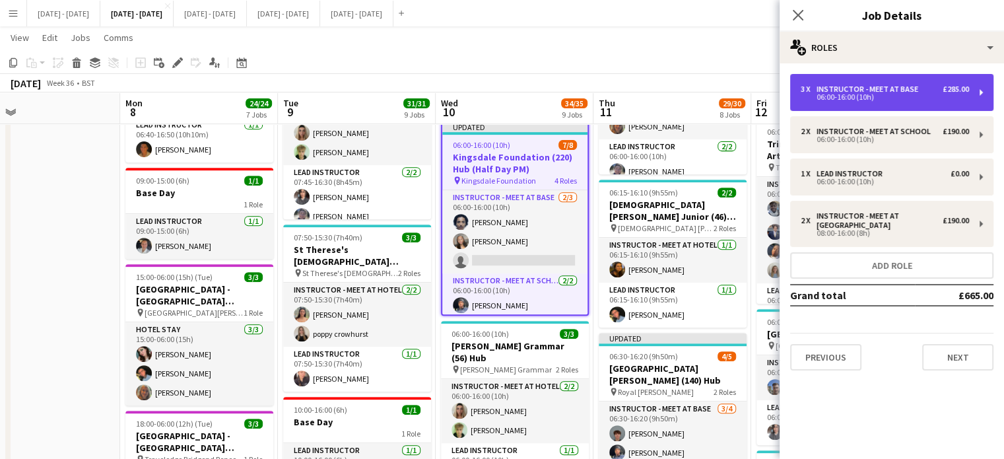
click at [850, 102] on div "3 x Instructor - Meet at Base £285.00 06:00-16:00 (10h)" at bounding box center [891, 92] width 203 height 37
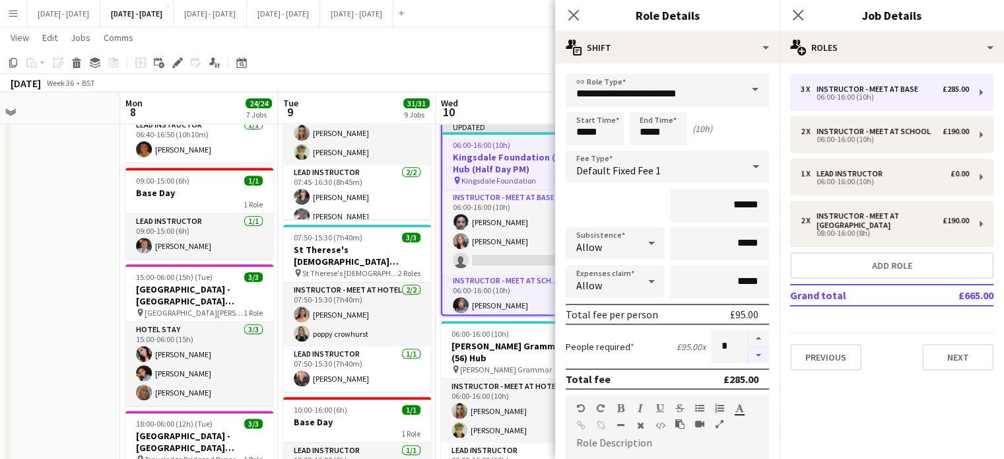
click at [749, 354] on button "button" at bounding box center [758, 355] width 21 height 17
type input "*"
click at [576, 15] on icon "Close pop-in" at bounding box center [573, 15] width 13 height 13
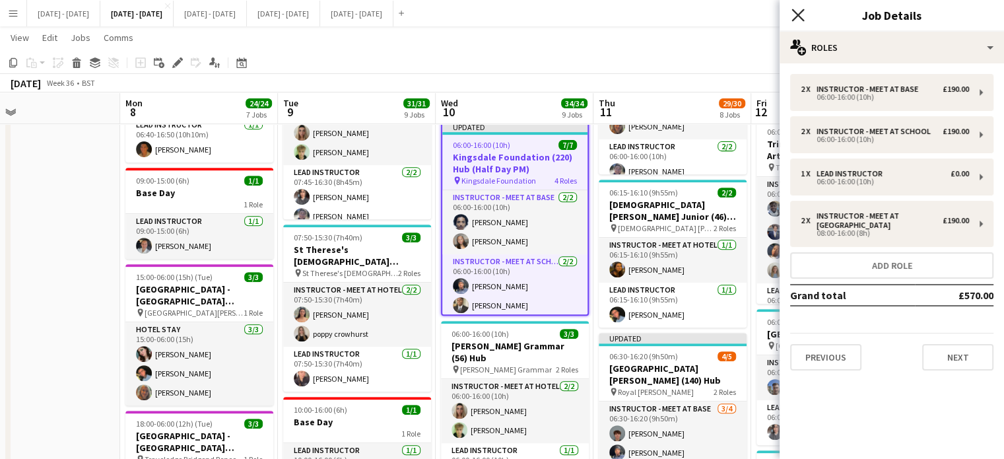
click at [793, 17] on icon "Close pop-in" at bounding box center [797, 15] width 13 height 13
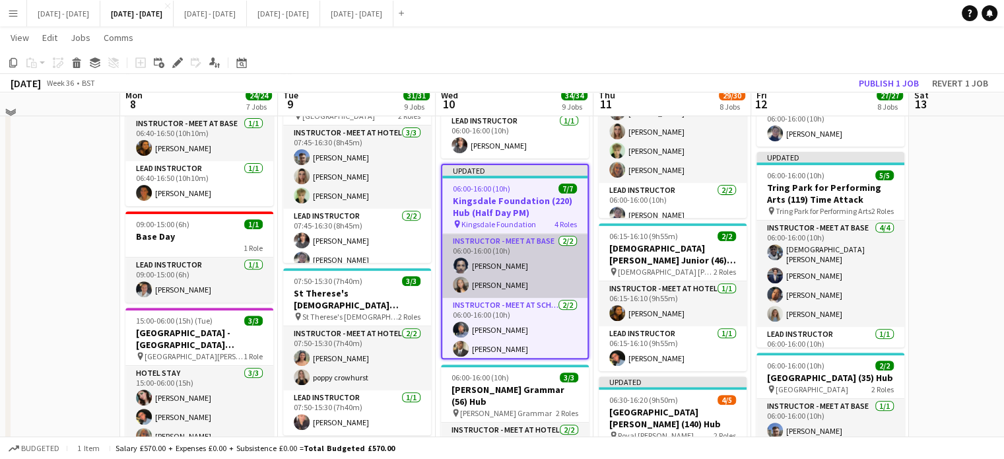
scroll to position [462, 0]
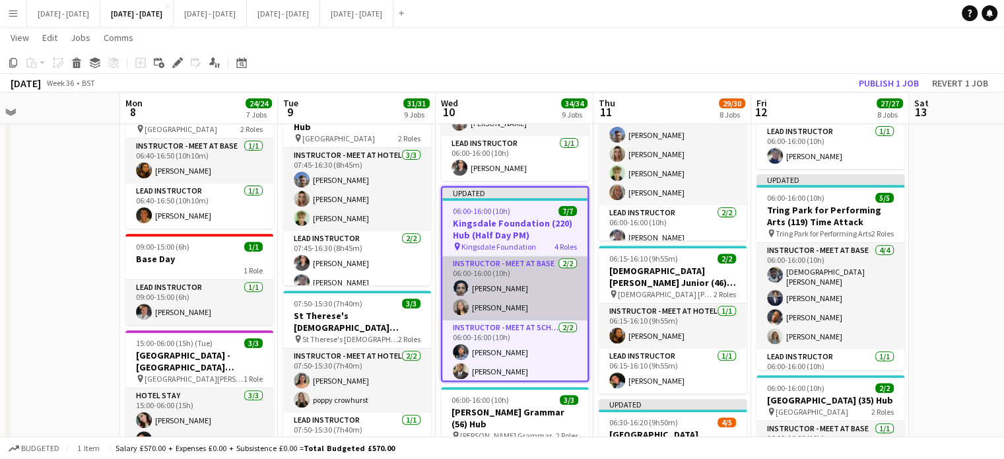
click at [505, 279] on app-card-role "Instructor - Meet at Base [DATE] 06:00-16:00 (10h) [PERSON_NAME] [PERSON_NAME]" at bounding box center [514, 288] width 145 height 64
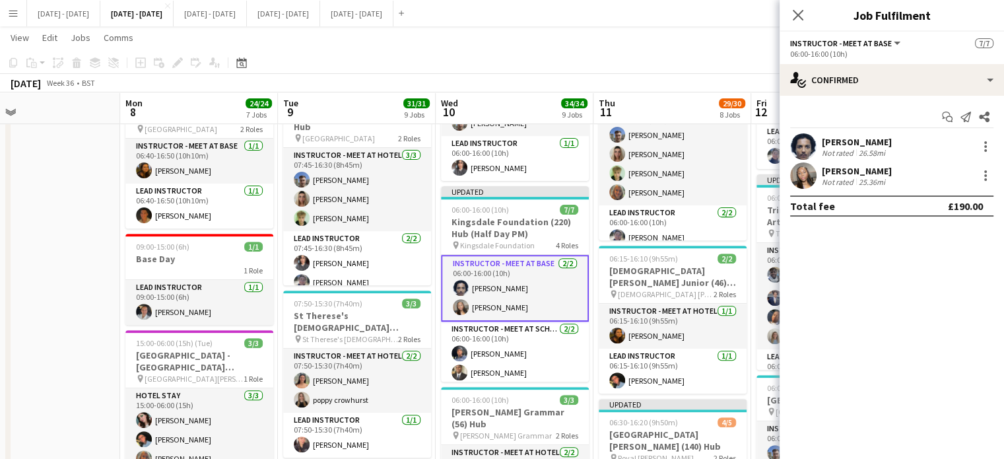
click at [886, 148] on div "26.58mi" at bounding box center [872, 153] width 32 height 10
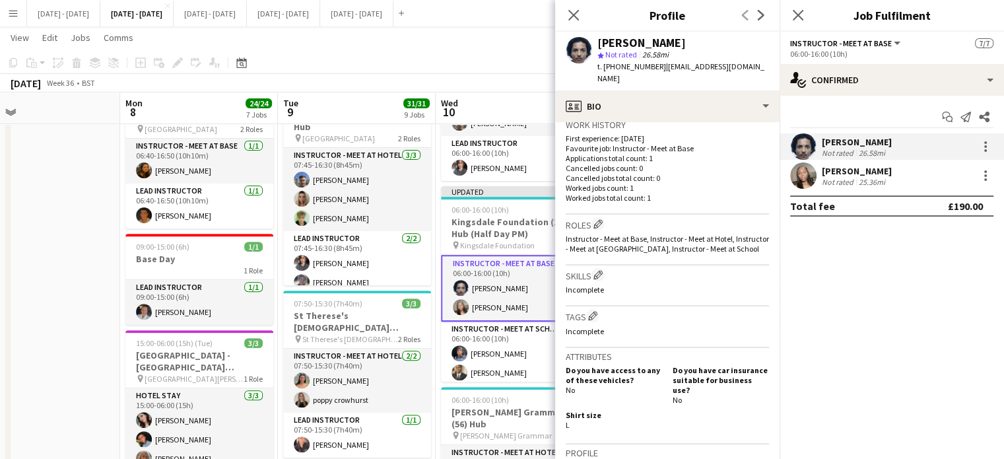
scroll to position [264, 0]
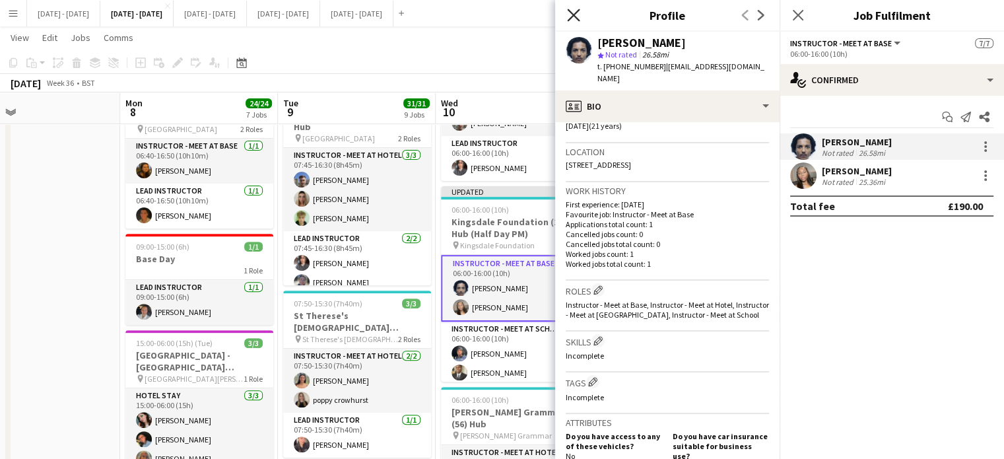
click at [570, 15] on icon "Close pop-in" at bounding box center [573, 15] width 13 height 13
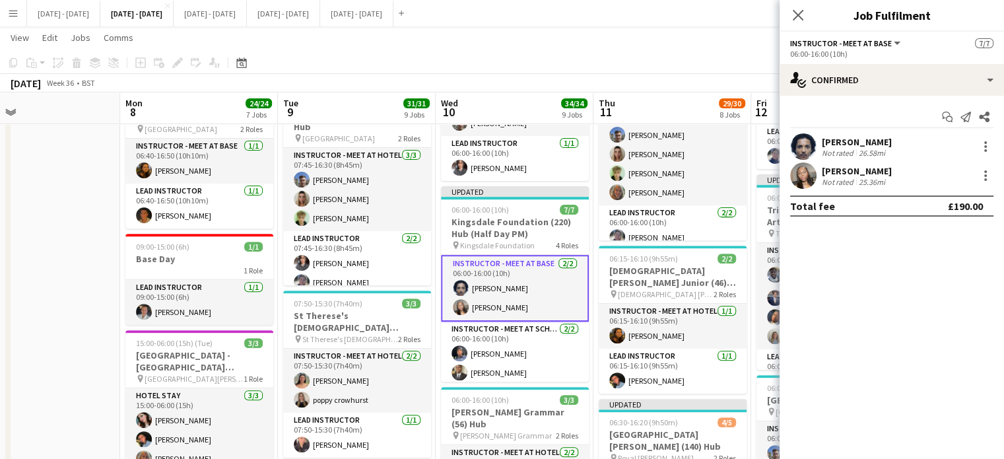
click at [861, 131] on div "Start chat Send notification Share [PERSON_NAME] Not rated 26.58mi [PERSON_NAME…" at bounding box center [892, 161] width 224 height 131
click at [857, 139] on div "[PERSON_NAME]" at bounding box center [857, 142] width 70 height 12
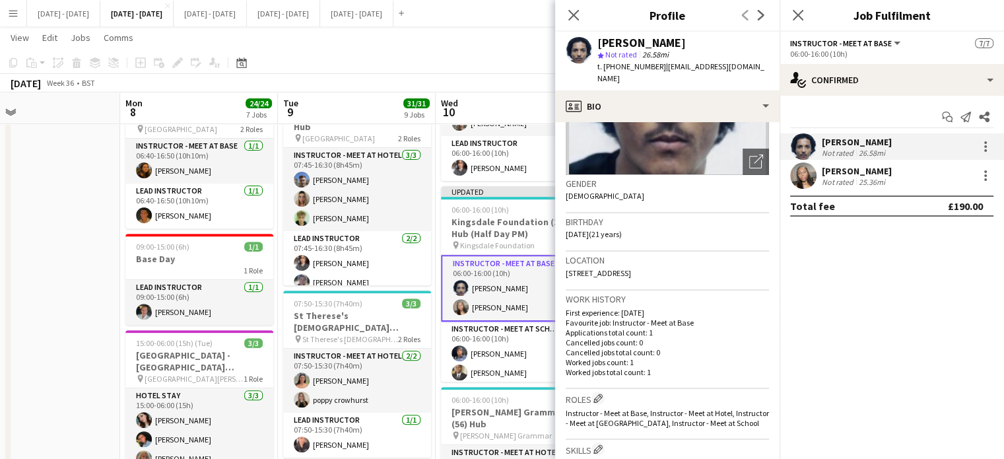
scroll to position [330, 0]
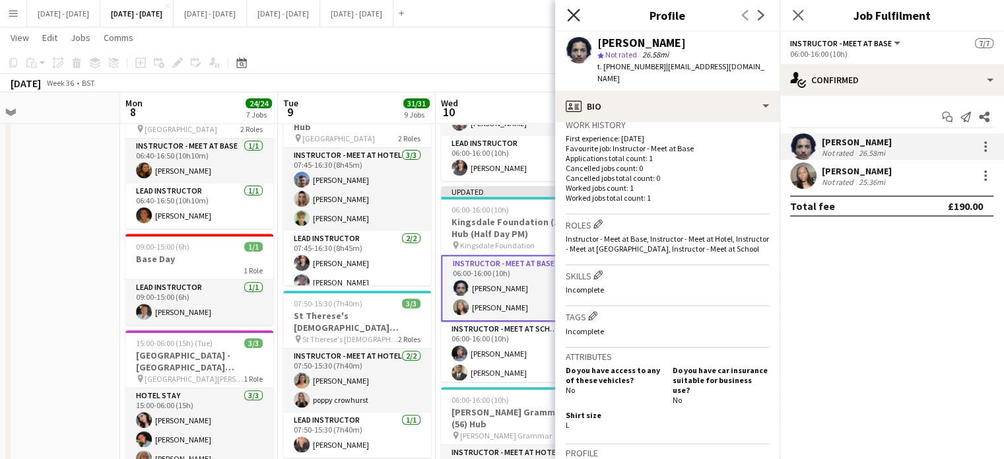
click at [574, 13] on icon "Close pop-in" at bounding box center [573, 15] width 13 height 13
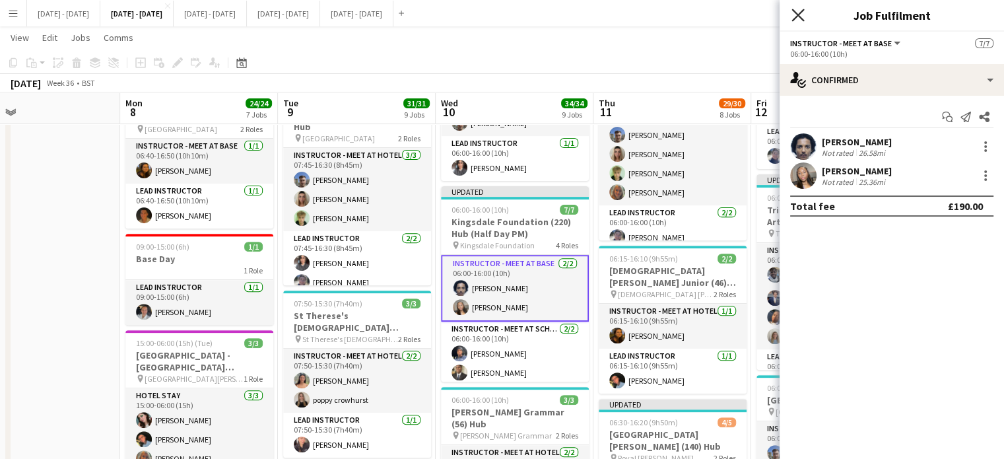
click at [798, 10] on icon "Close pop-in" at bounding box center [797, 15] width 13 height 13
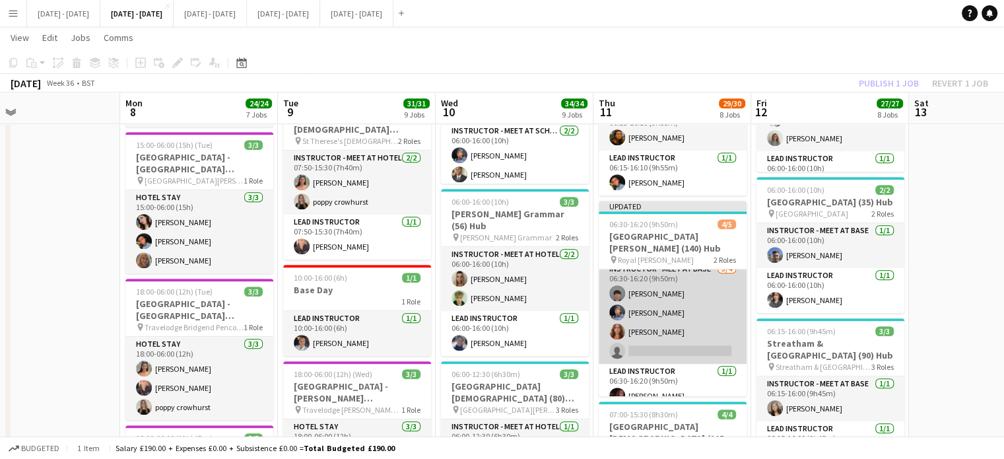
scroll to position [0, 0]
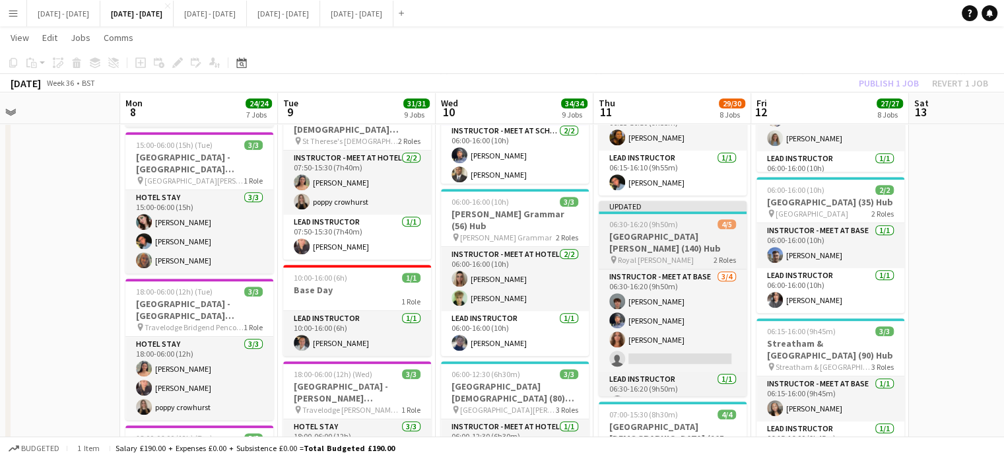
click at [666, 240] on h3 "[GEOGRAPHIC_DATA][PERSON_NAME] (140) Hub" at bounding box center [673, 242] width 148 height 24
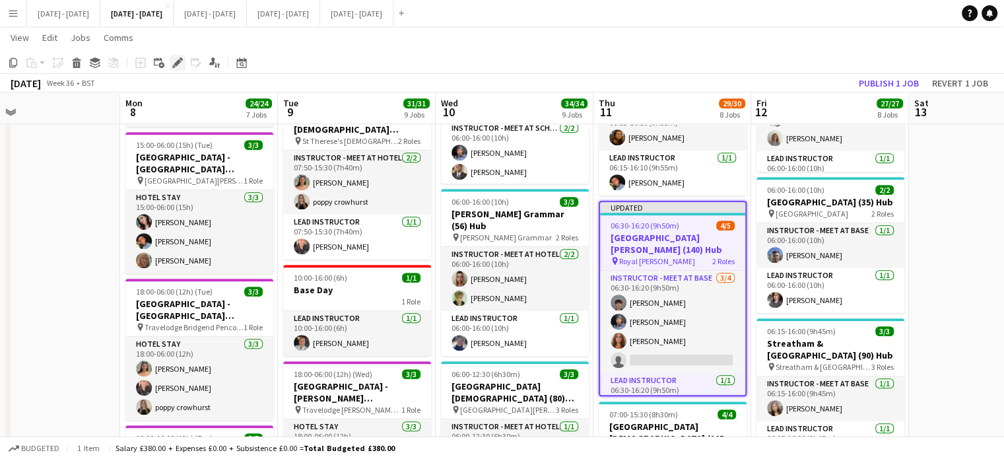
click at [176, 61] on icon "Edit" at bounding box center [177, 62] width 11 height 11
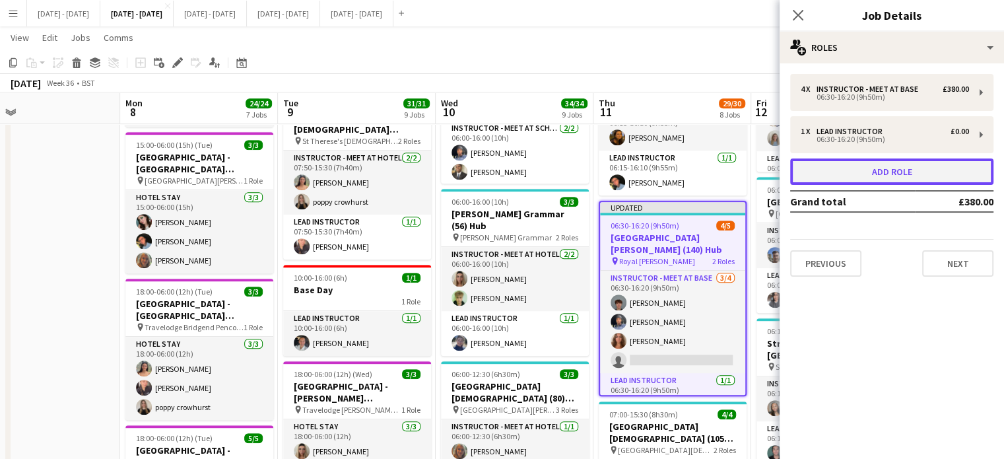
click at [879, 173] on button "Add role" at bounding box center [891, 171] width 203 height 26
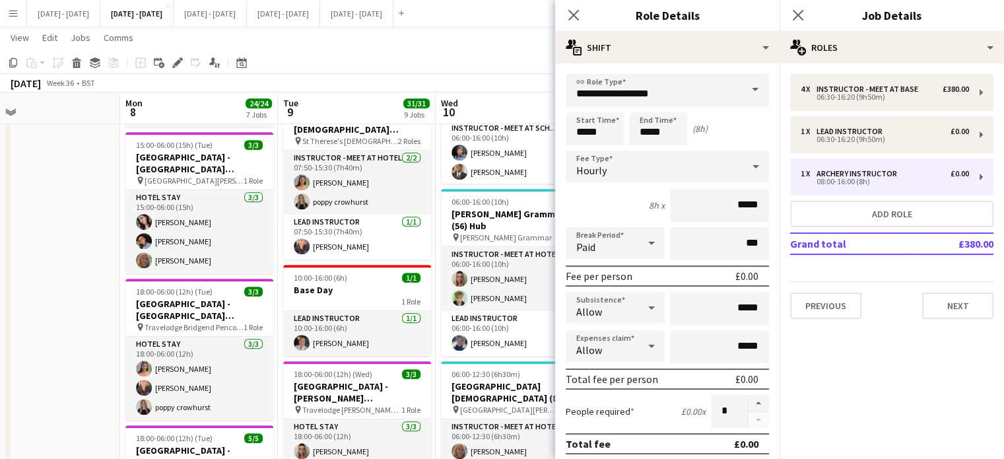
click at [741, 86] on span at bounding box center [755, 90] width 28 height 32
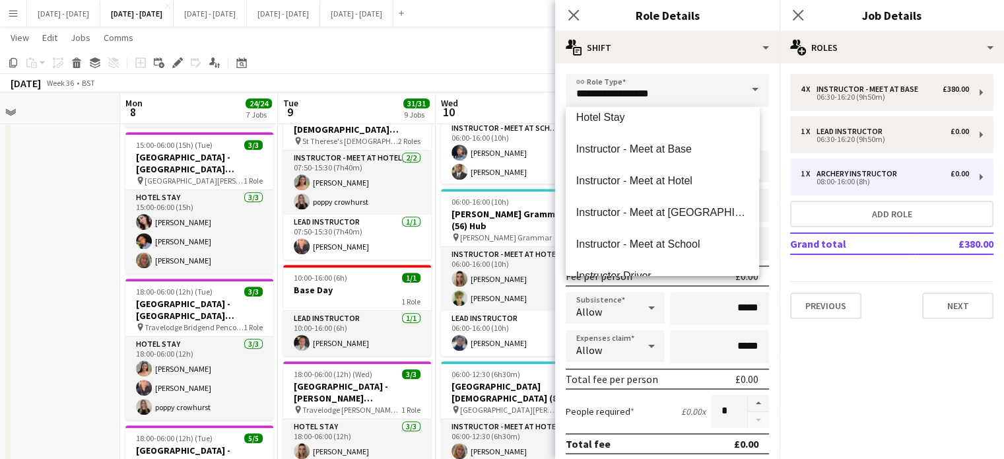
scroll to position [330, 0]
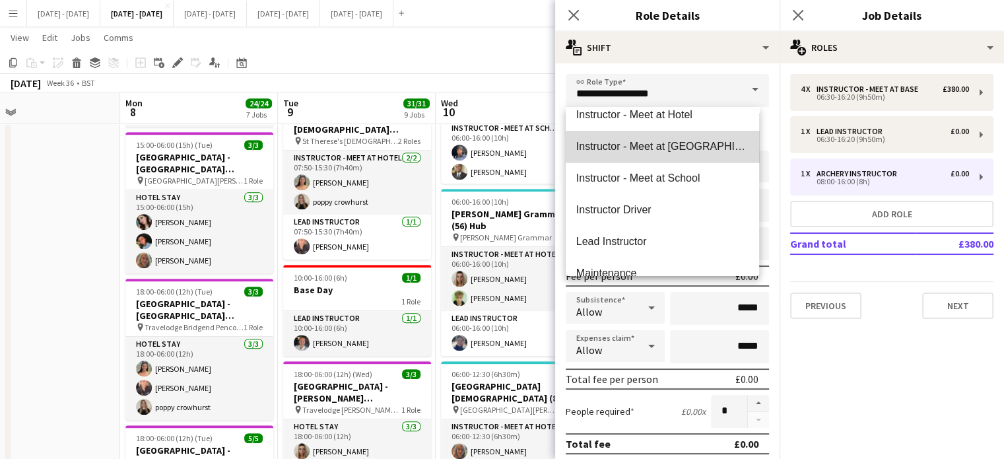
click at [668, 139] on mat-option "Instructor - Meet at [GEOGRAPHIC_DATA]" at bounding box center [662, 147] width 193 height 32
type input "**********"
type input "******"
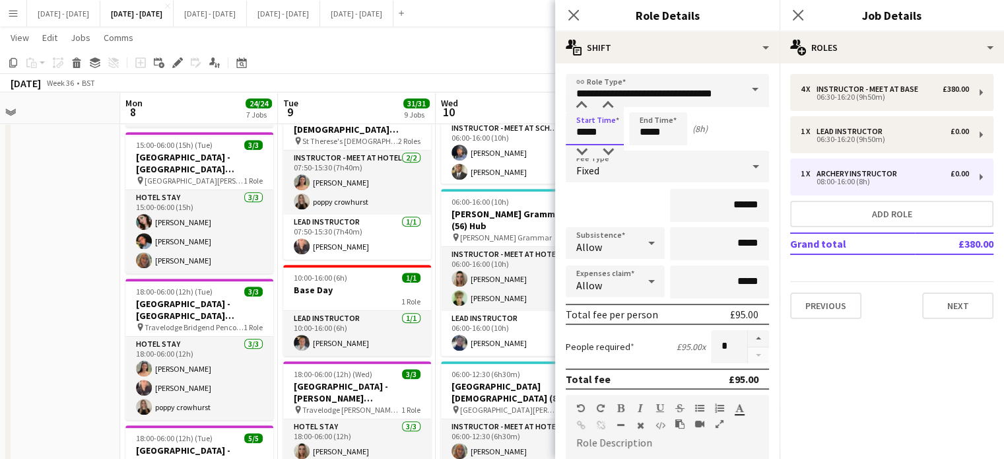
drag, startPoint x: 603, startPoint y: 129, endPoint x: 563, endPoint y: 136, distance: 40.9
click at [563, 136] on form "**********" at bounding box center [667, 418] width 224 height 688
type input "*****"
click at [710, 170] on div "Fixed" at bounding box center [654, 167] width 177 height 32
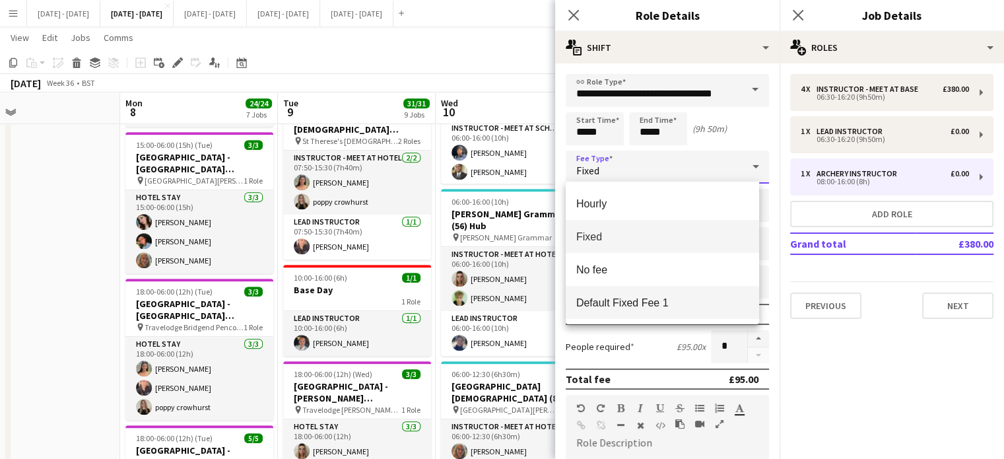
click at [660, 310] on mat-option "Default Fixed Fee 1" at bounding box center [662, 302] width 193 height 33
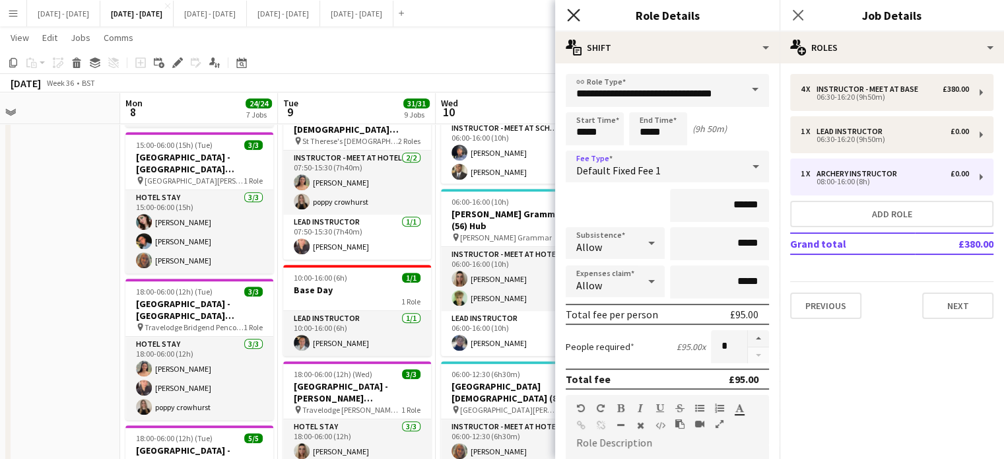
click at [577, 7] on app-icon "Close pop-in" at bounding box center [573, 15] width 19 height 19
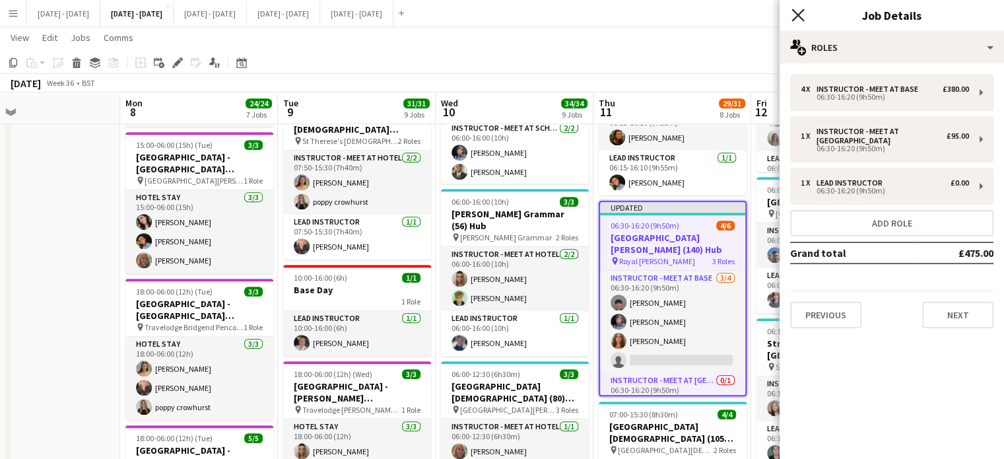
click at [799, 15] on icon "Close pop-in" at bounding box center [797, 15] width 13 height 13
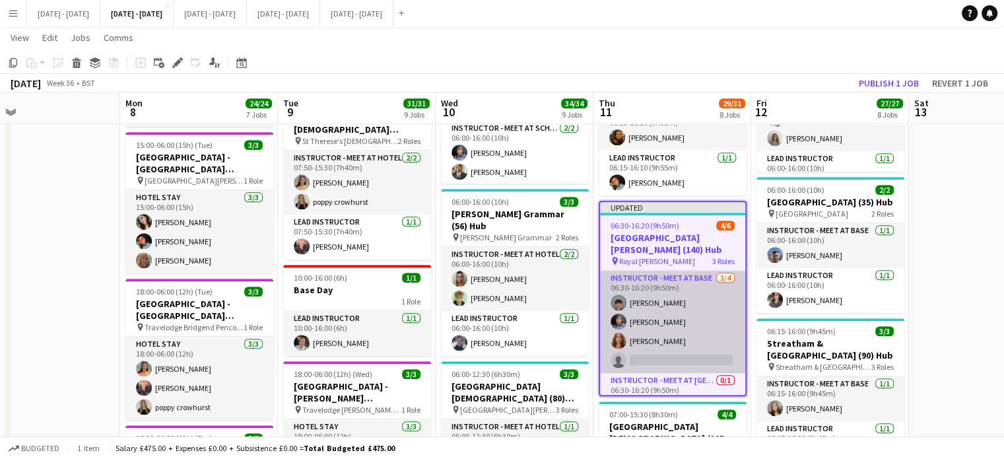
click at [671, 346] on app-card-role "Instructor - Meet at Base [DATE] 06:30-16:20 (9h50m) [PERSON_NAME] [PERSON_NAME…" at bounding box center [672, 322] width 145 height 102
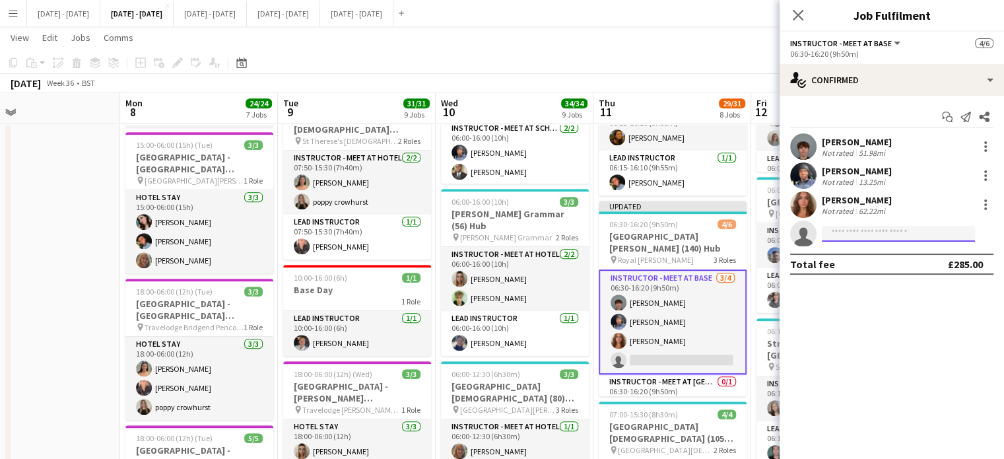
click at [887, 236] on input at bounding box center [898, 234] width 153 height 16
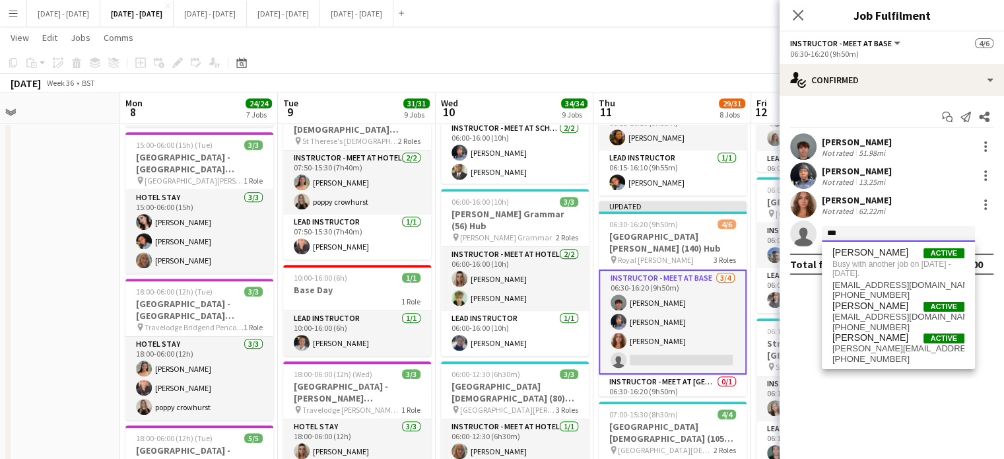
type input "***"
click at [643, 287] on app-card-role "Instructor - Meet at Base [DATE] 06:30-16:20 (9h50m) [PERSON_NAME] [PERSON_NAME…" at bounding box center [673, 321] width 148 height 105
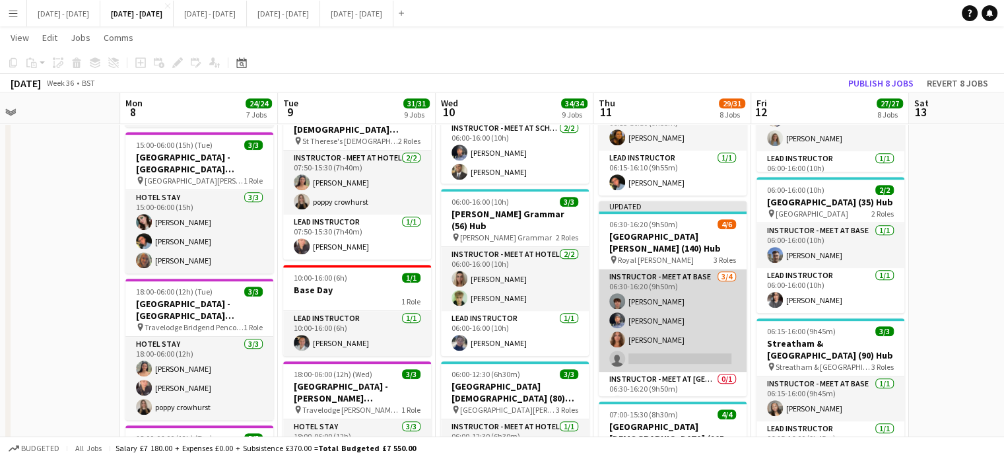
click at [643, 287] on app-card-role "Instructor - Meet at Base [DATE] 06:30-16:20 (9h50m) [PERSON_NAME] [PERSON_NAME…" at bounding box center [673, 320] width 148 height 102
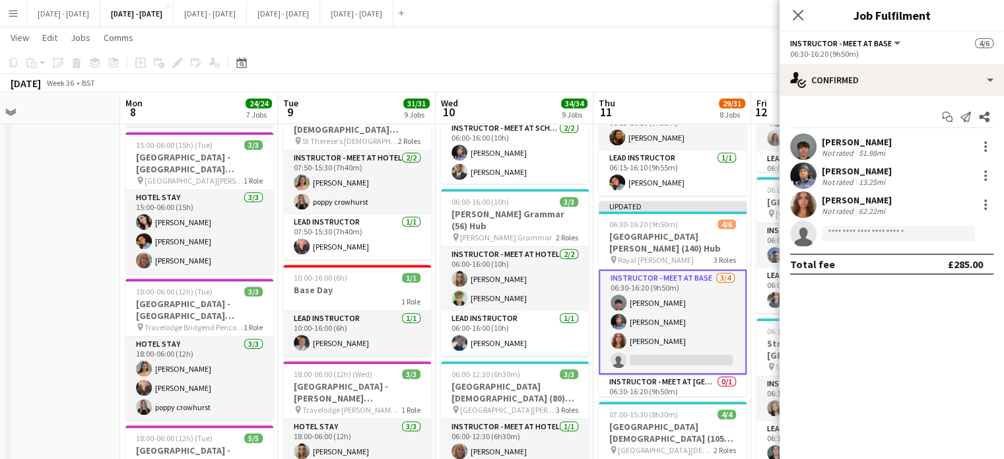
click at [850, 139] on div "[PERSON_NAME]" at bounding box center [857, 142] width 70 height 12
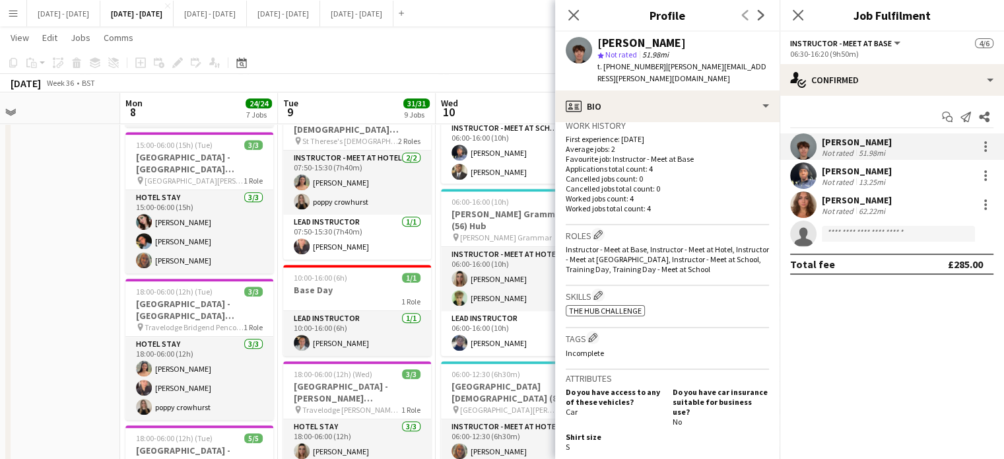
scroll to position [396, 0]
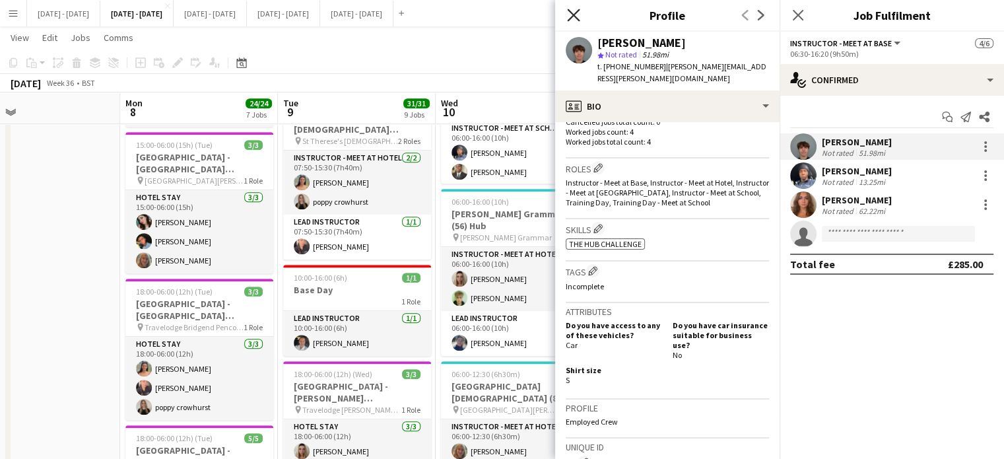
click at [571, 13] on icon at bounding box center [573, 15] width 13 height 13
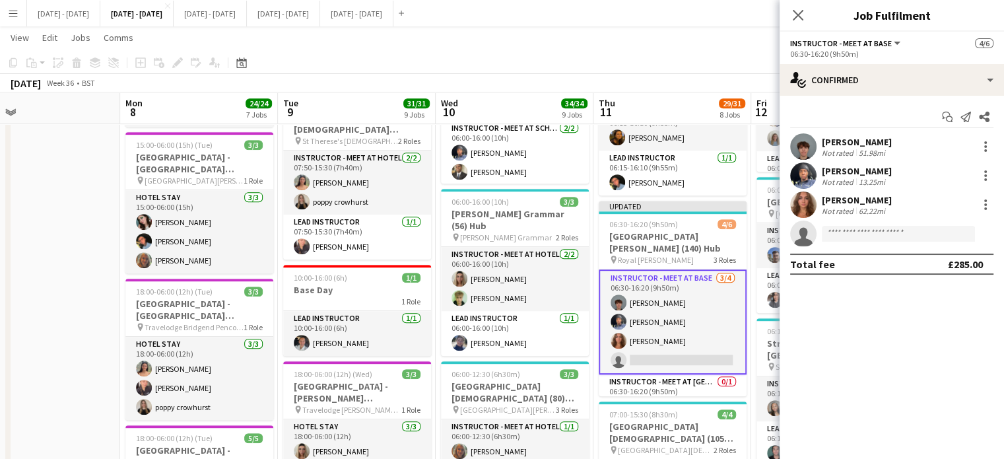
click at [683, 348] on app-card-role "Instructor - Meet at Base [DATE] 06:30-16:20 (9h50m) [PERSON_NAME] [PERSON_NAME…" at bounding box center [673, 321] width 148 height 105
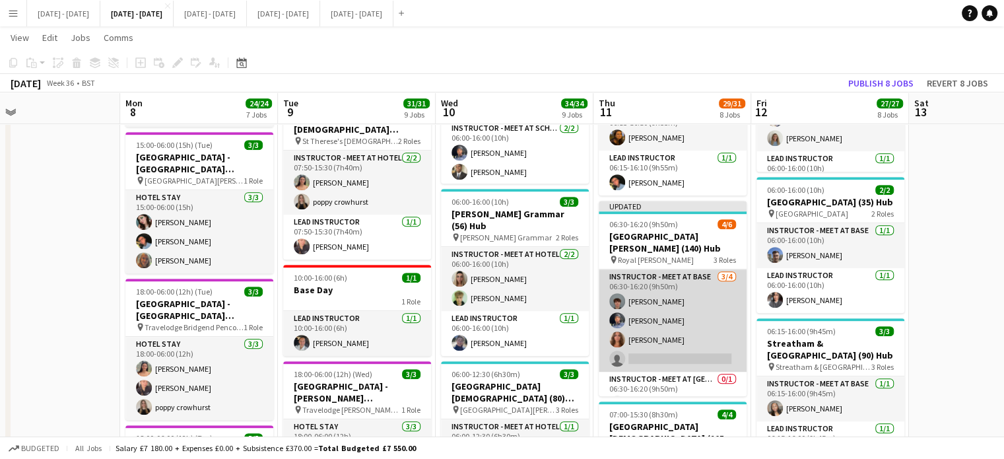
click at [685, 342] on app-card-role "Instructor - Meet at Base [DATE] 06:30-16:20 (9h50m) [PERSON_NAME] [PERSON_NAME…" at bounding box center [673, 320] width 148 height 102
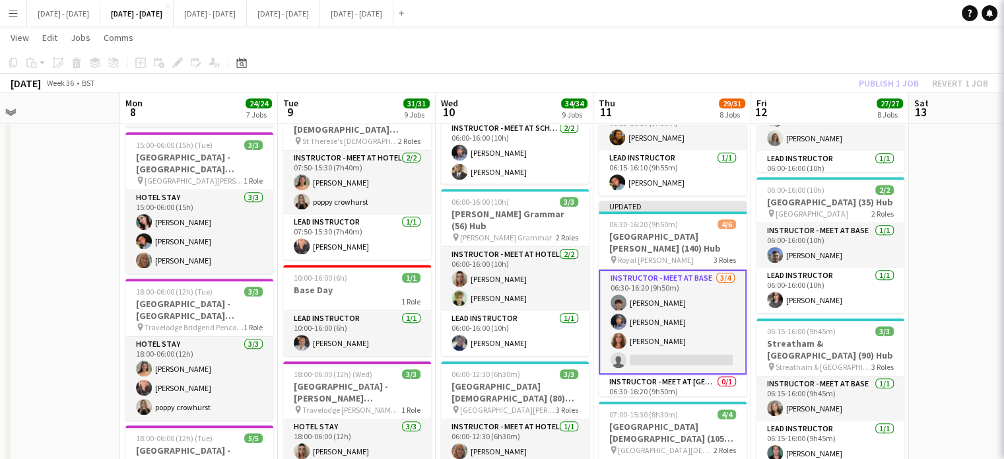
scroll to position [0, 510]
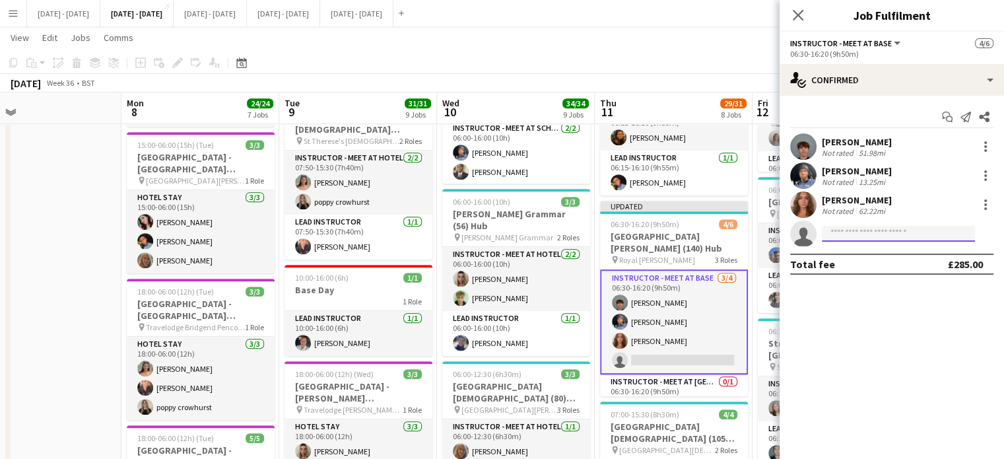
click at [878, 230] on input at bounding box center [898, 234] width 153 height 16
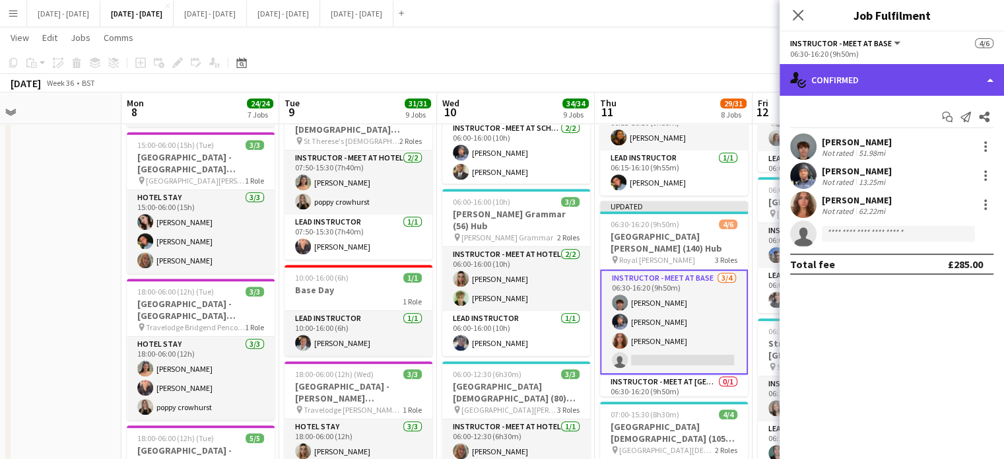
click at [943, 77] on div "single-neutral-actions-check-2 Confirmed" at bounding box center [892, 80] width 224 height 32
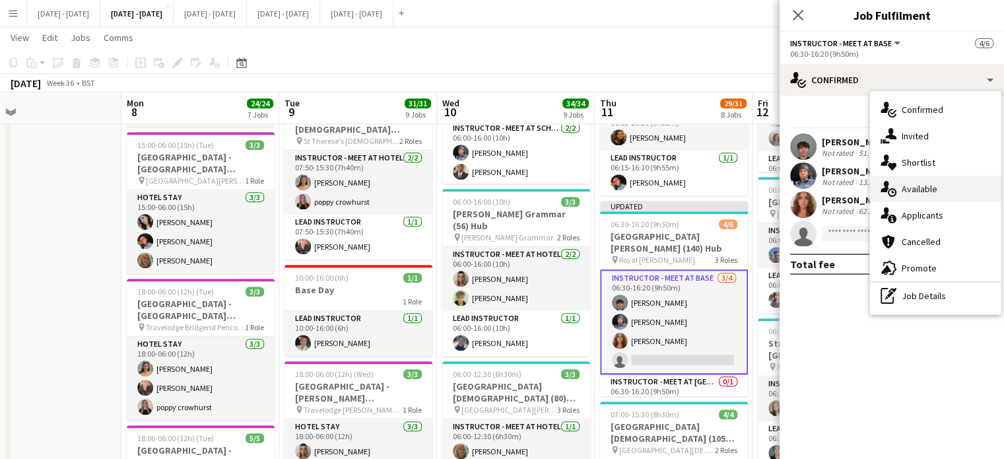
click at [922, 191] on span "Available" at bounding box center [920, 189] width 36 height 12
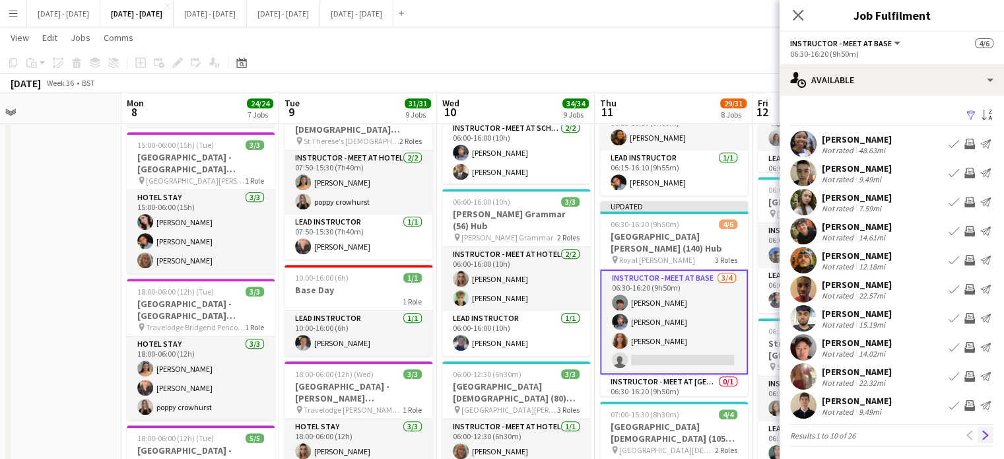
click at [981, 434] on app-icon "Next" at bounding box center [985, 434] width 9 height 9
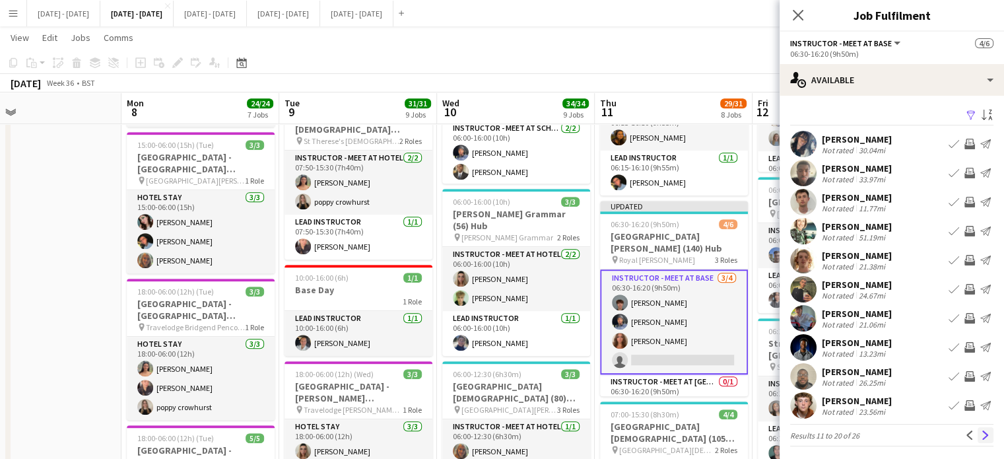
click at [981, 438] on app-icon "Next" at bounding box center [985, 434] width 9 height 9
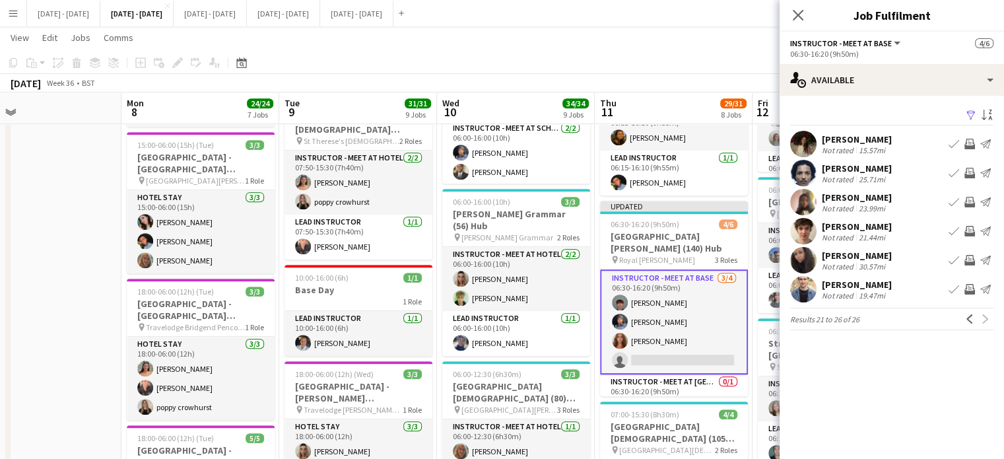
click at [845, 285] on div "[PERSON_NAME]" at bounding box center [857, 285] width 70 height 12
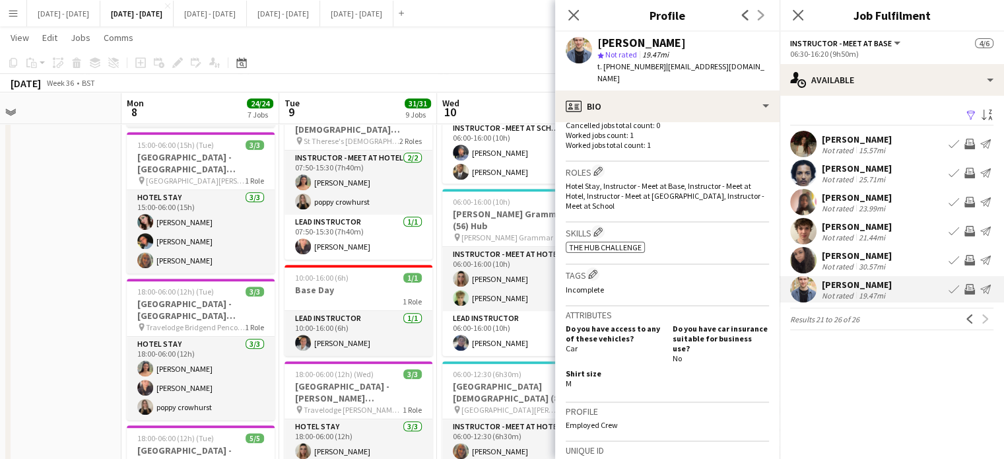
scroll to position [396, 0]
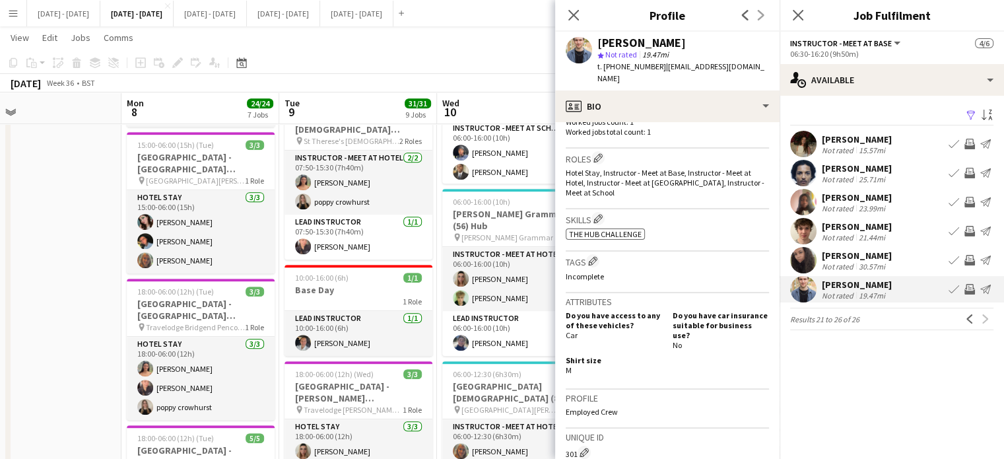
click at [951, 288] on app-icon "Book crew" at bounding box center [954, 289] width 11 height 11
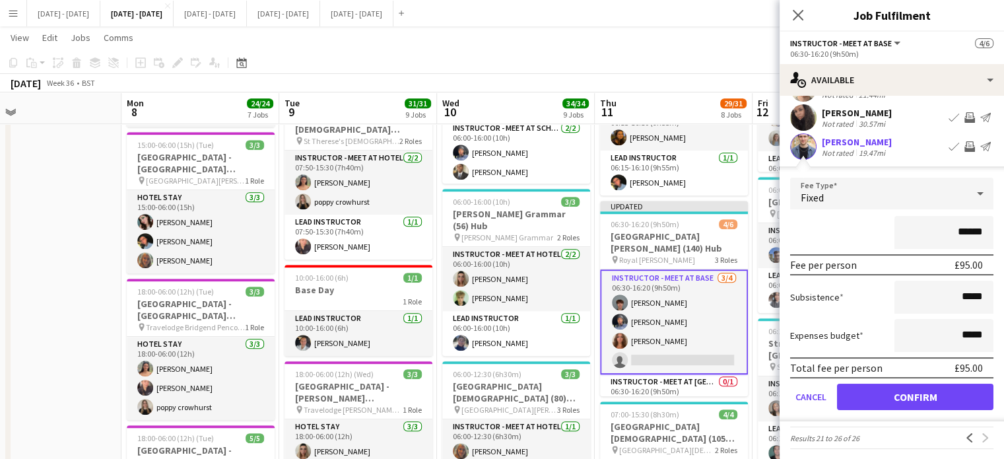
scroll to position [147, 0]
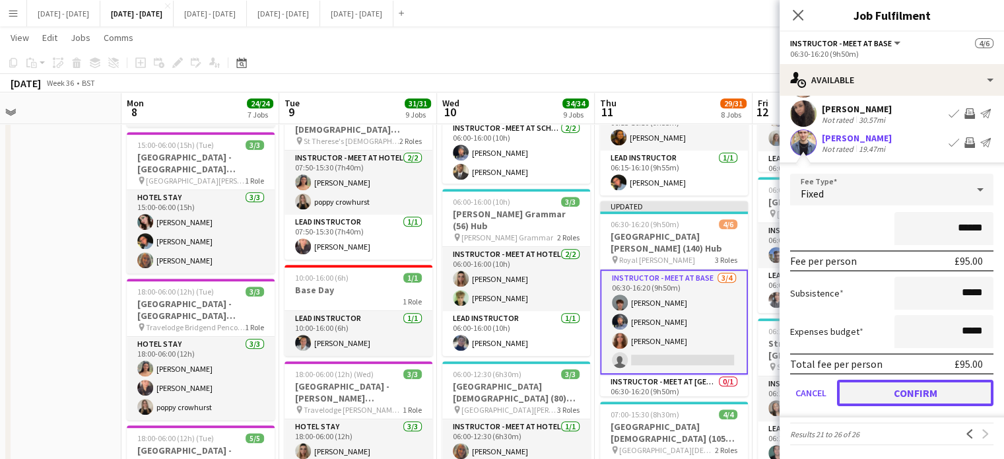
click at [892, 401] on button "Confirm" at bounding box center [915, 393] width 156 height 26
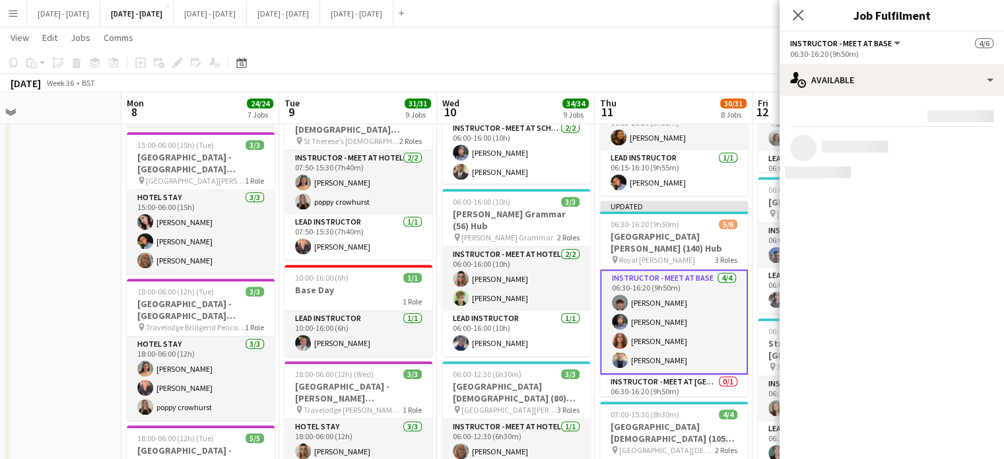
scroll to position [0, 0]
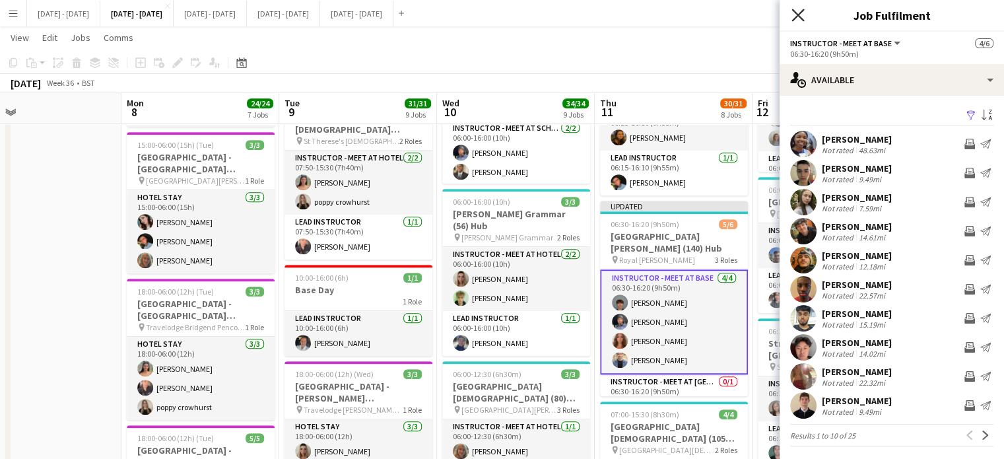
click at [799, 18] on icon "Close pop-in" at bounding box center [797, 15] width 13 height 13
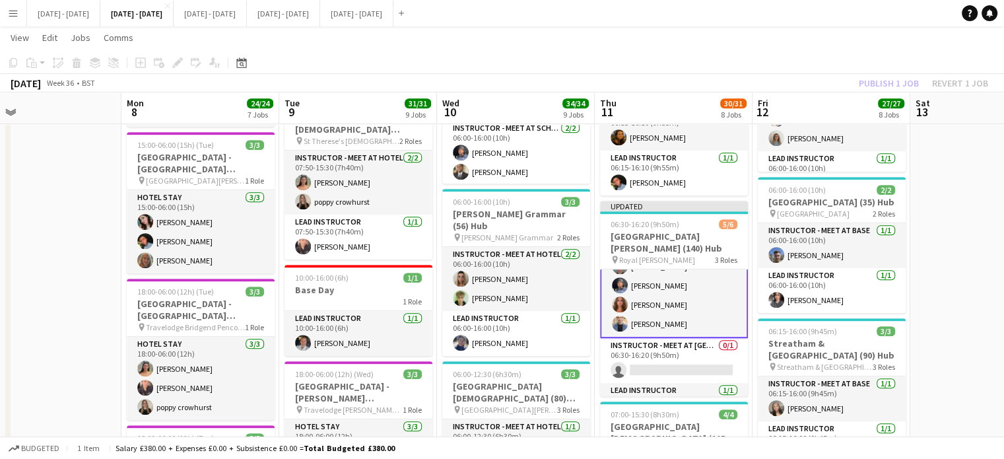
scroll to position [55, 0]
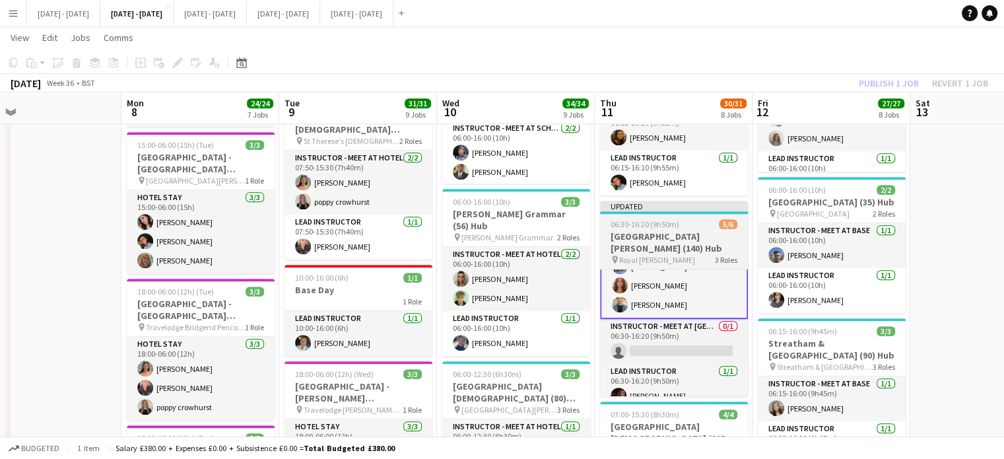
click at [655, 222] on span "06:30-16:20 (9h50m)" at bounding box center [645, 224] width 69 height 10
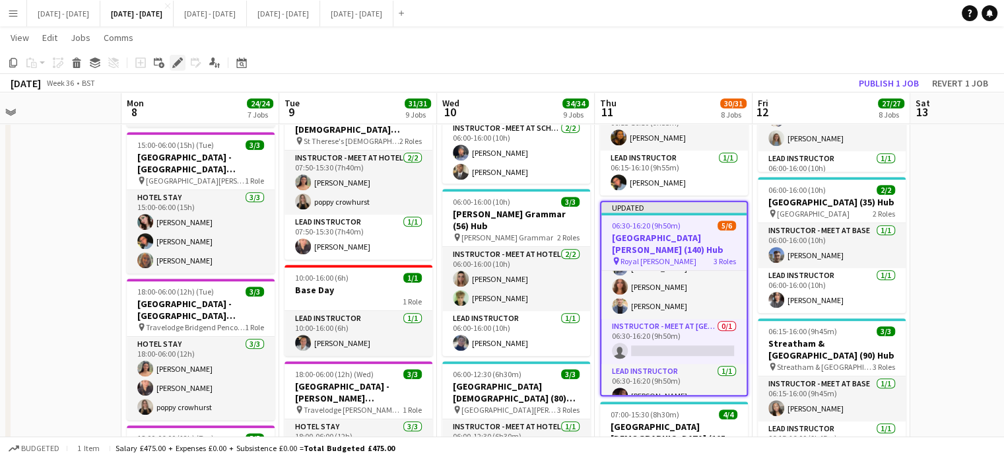
click at [176, 63] on icon at bounding box center [177, 62] width 7 height 7
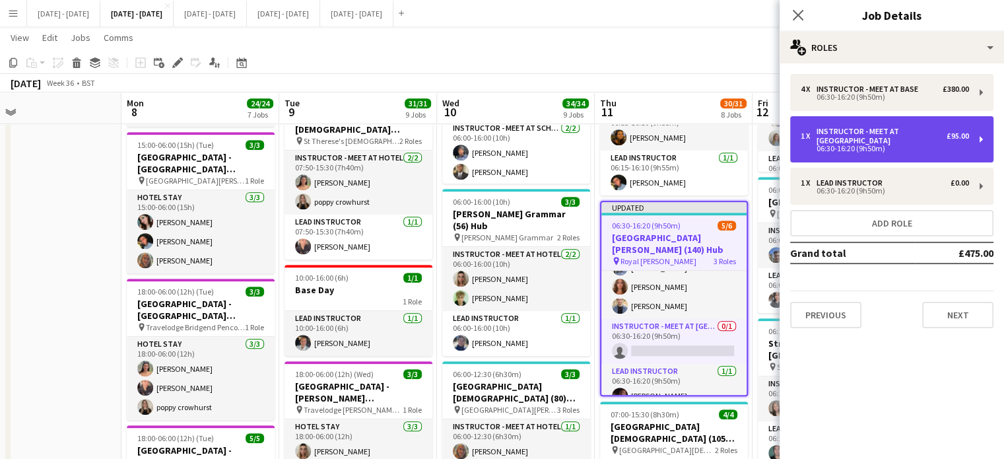
click at [911, 141] on div "Instructor - Meet at [GEOGRAPHIC_DATA]" at bounding box center [882, 136] width 130 height 18
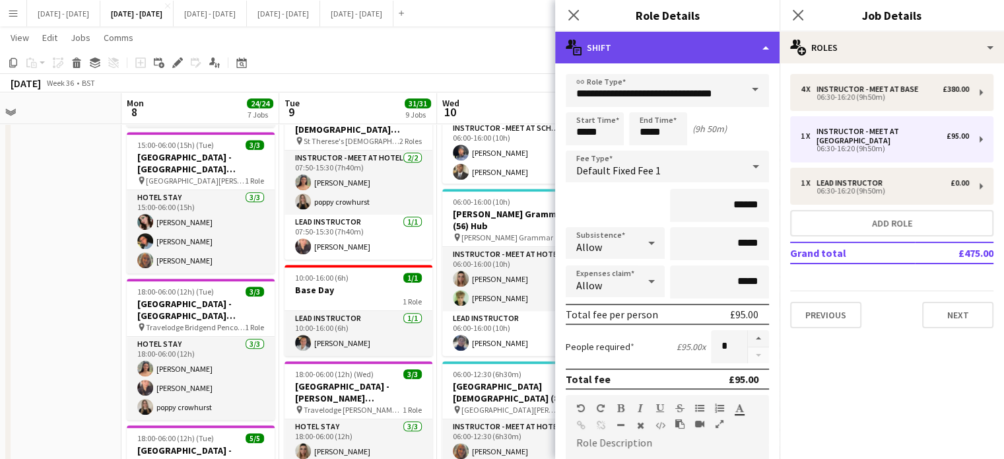
click at [753, 49] on div "multiple-actions-text Shift" at bounding box center [667, 48] width 224 height 32
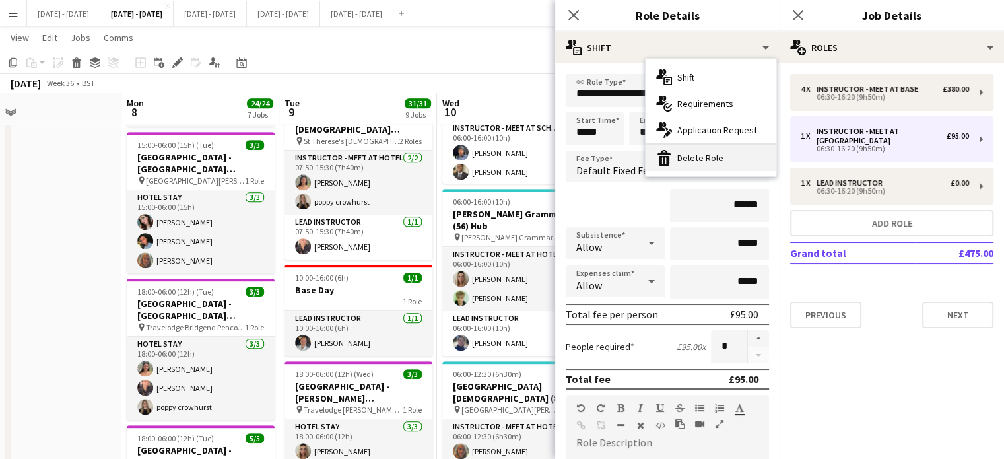
click at [706, 162] on div "bin-2 Delete Role" at bounding box center [711, 158] width 131 height 26
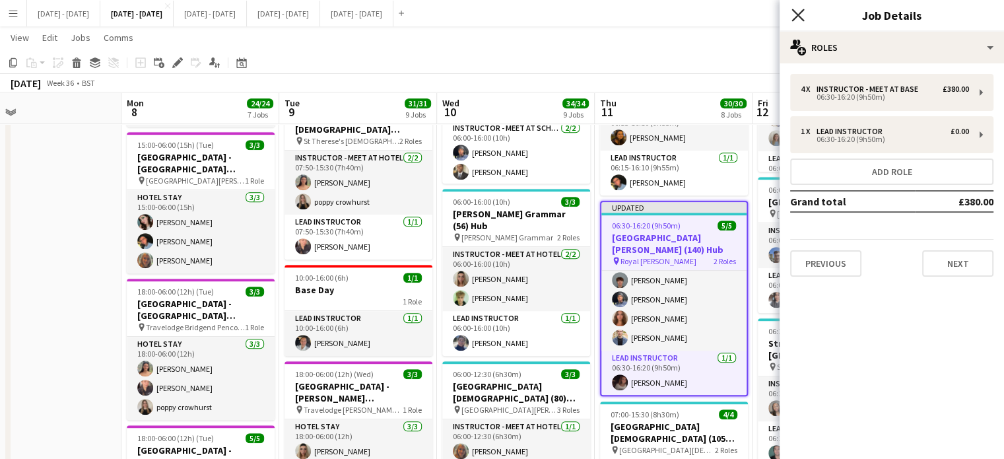
click at [800, 9] on icon "Close pop-in" at bounding box center [797, 15] width 13 height 13
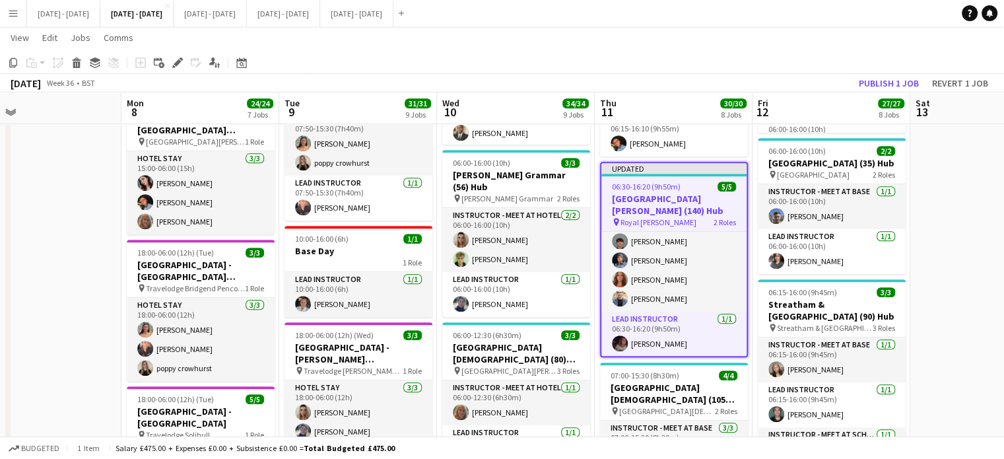
scroll to position [660, 0]
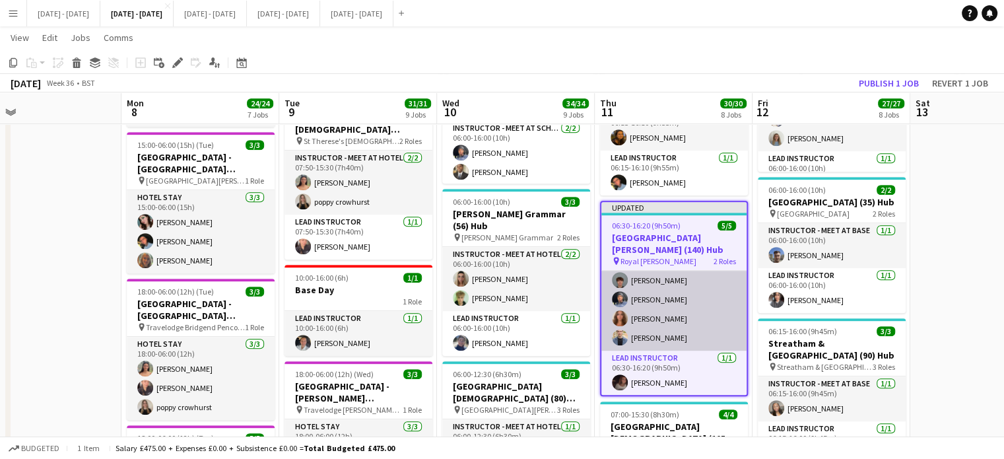
click at [657, 335] on app-card-role "Instructor - Meet at Base [DATE] 06:30-16:20 (9h50m) [PERSON_NAME] [PERSON_NAME…" at bounding box center [673, 299] width 145 height 102
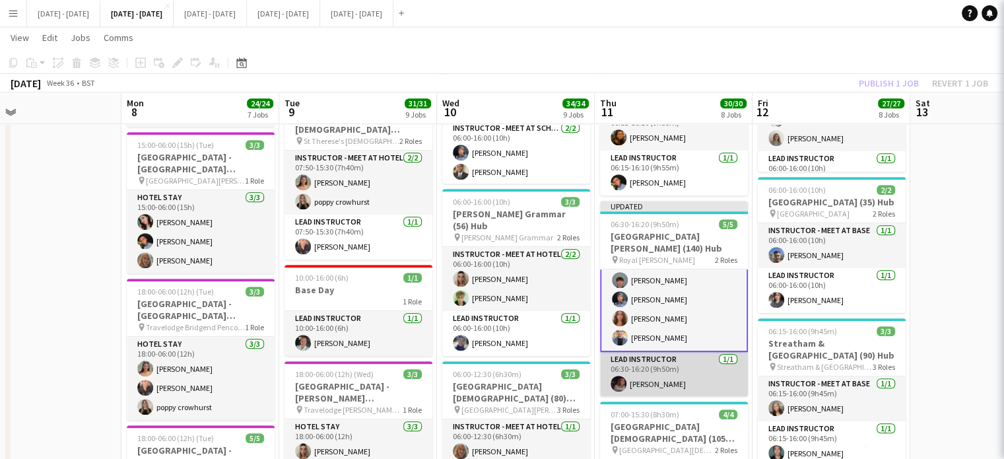
scroll to position [11, 0]
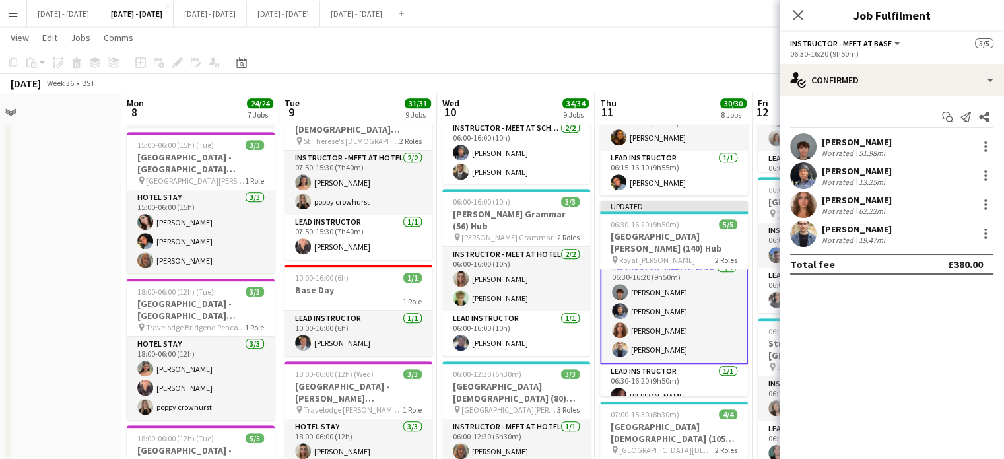
click at [824, 224] on div "[PERSON_NAME]" at bounding box center [857, 229] width 70 height 12
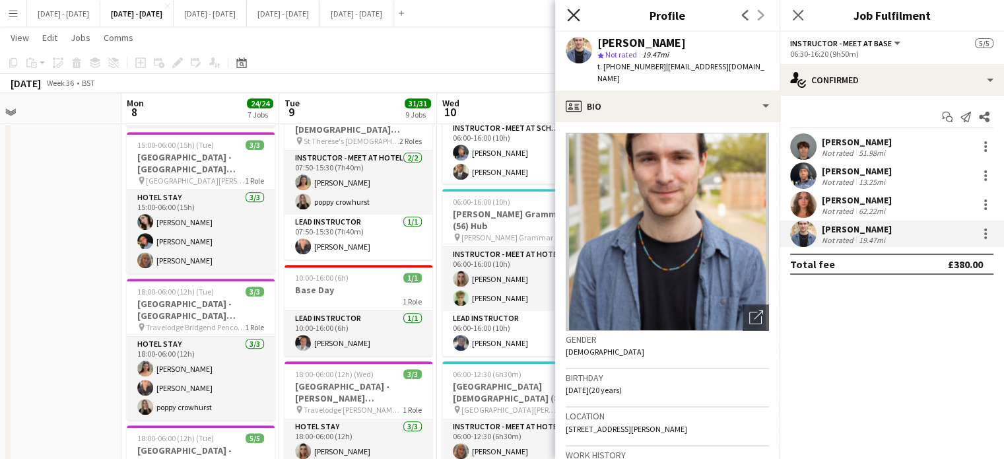
click at [570, 12] on icon "Close pop-in" at bounding box center [573, 15] width 13 height 13
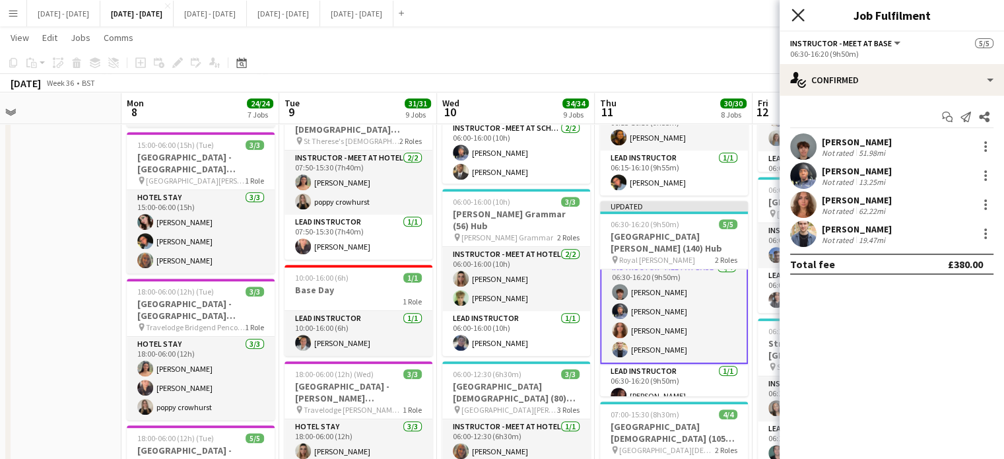
click at [798, 10] on icon "Close pop-in" at bounding box center [797, 15] width 13 height 13
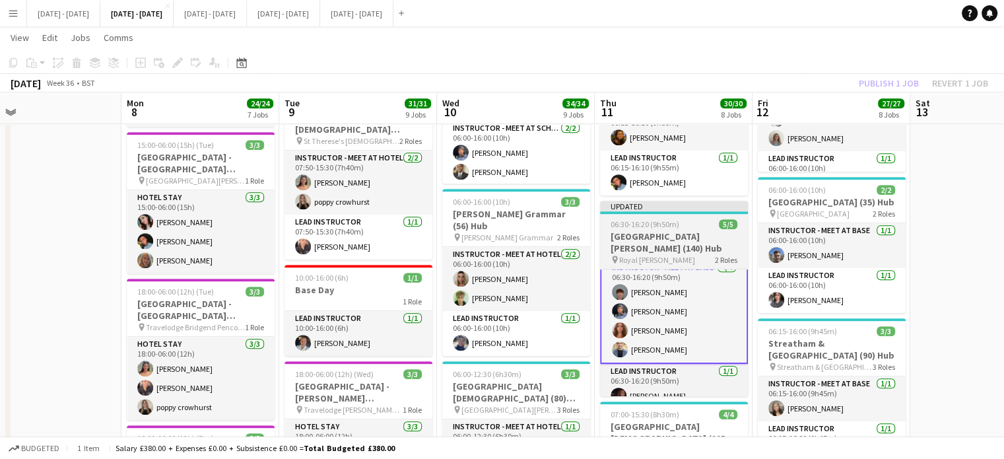
click at [685, 227] on div "06:30-16:20 (9h50m) 5/5" at bounding box center [674, 224] width 148 height 10
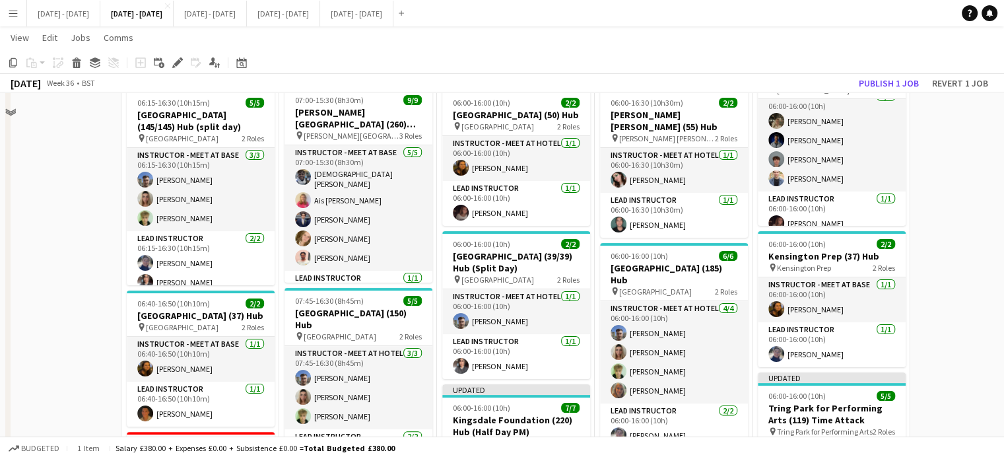
scroll to position [0, 0]
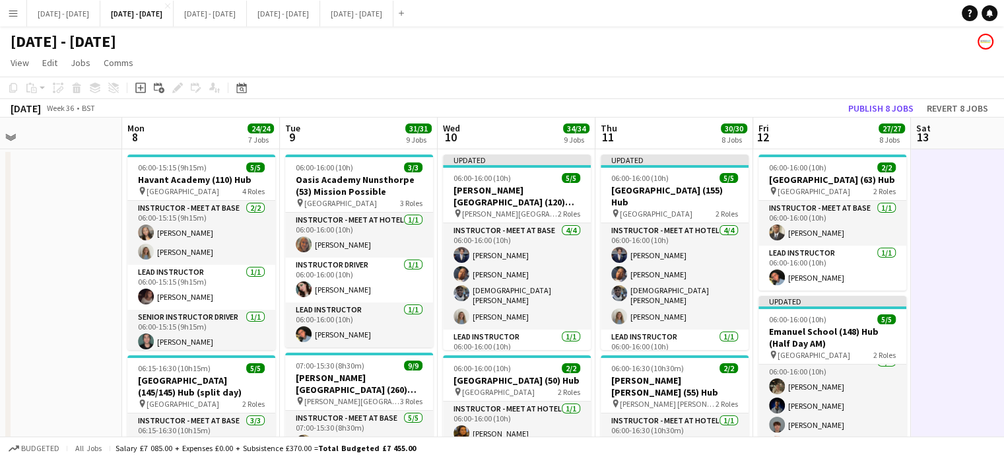
scroll to position [8, 0]
click at [885, 105] on button "Publish 8 jobs" at bounding box center [881, 108] width 76 height 17
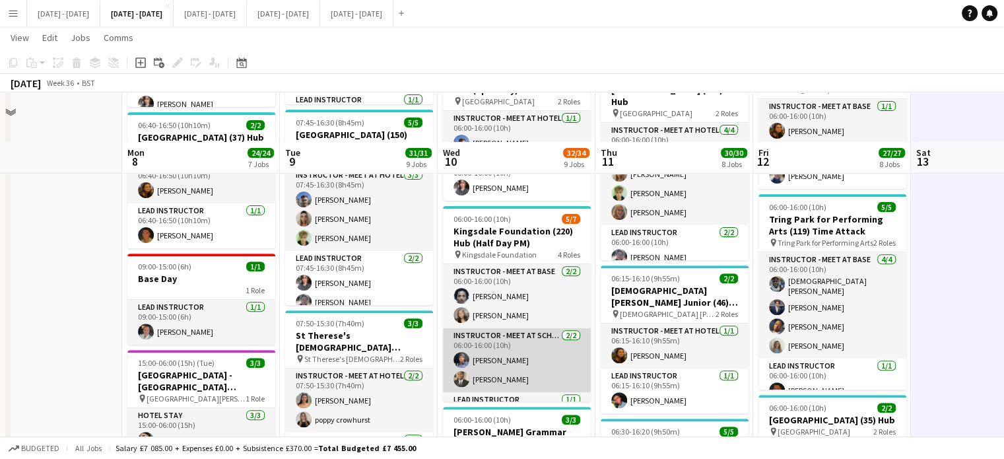
scroll to position [396, 0]
